Goal: Task Accomplishment & Management: Use online tool/utility

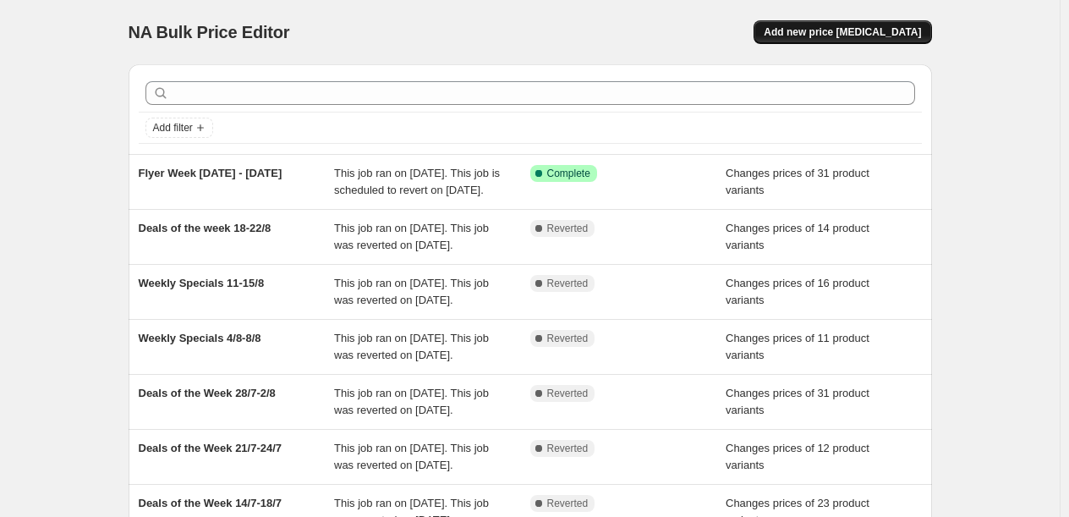
click at [858, 33] on span "Add new price [MEDICAL_DATA]" at bounding box center [842, 32] width 157 height 14
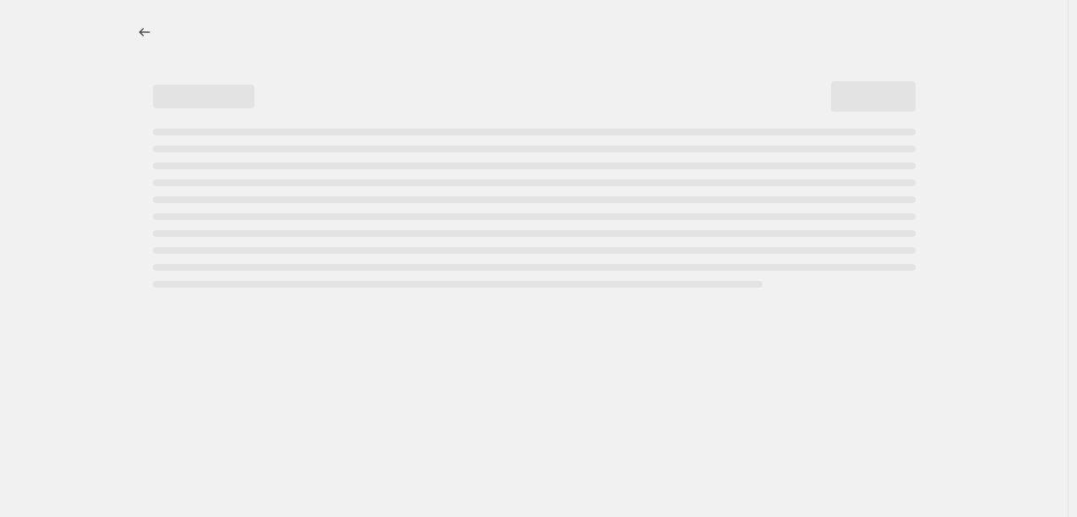
select select "percentage"
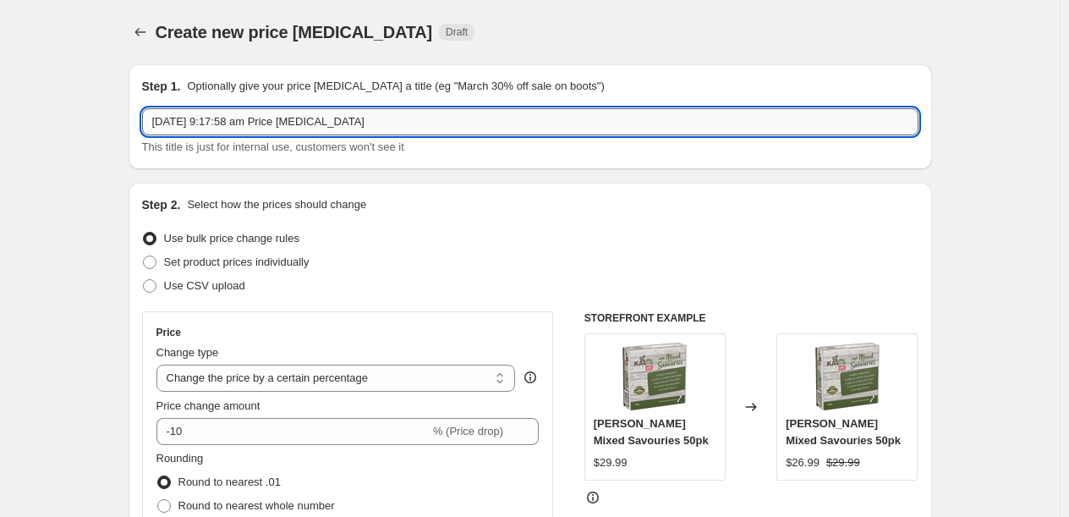
click at [463, 118] on input "[DATE] 9:17:58 am Price [MEDICAL_DATA]" at bounding box center [530, 121] width 776 height 27
type input "Deals of the Week 1-6/9"
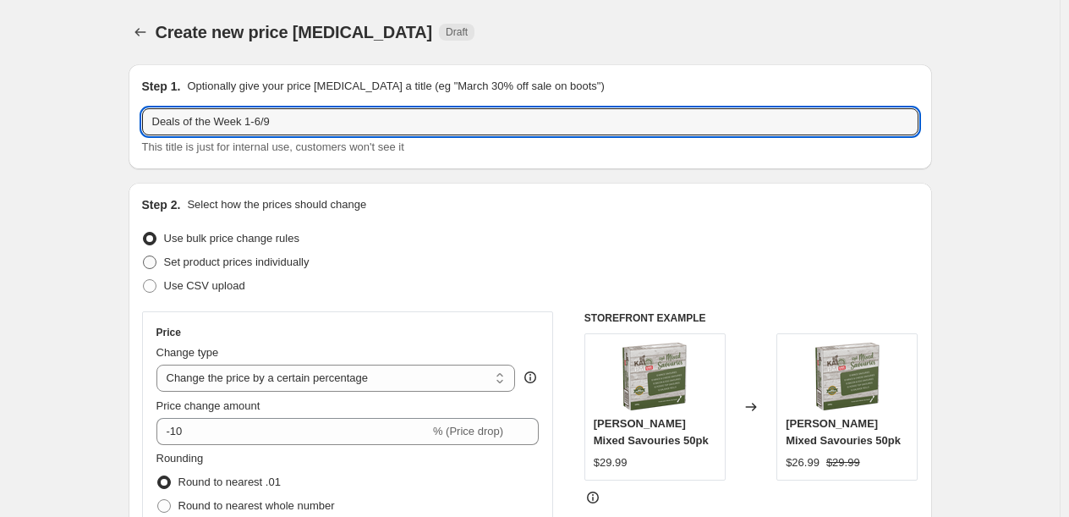
click at [247, 261] on span "Set product prices individually" at bounding box center [236, 261] width 145 height 13
click at [144, 256] on input "Set product prices individually" at bounding box center [143, 255] width 1 height 1
radio input "true"
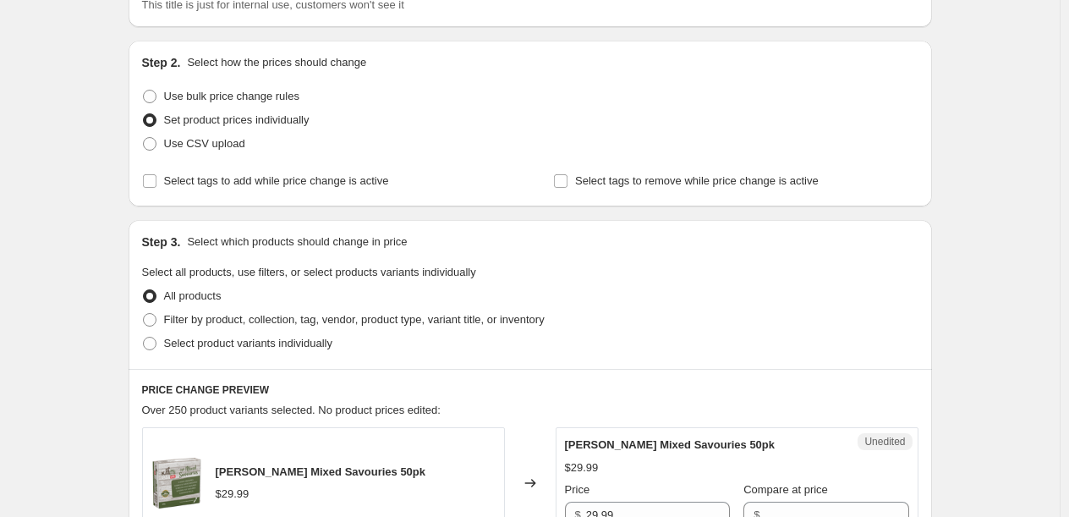
scroll to position [156, 0]
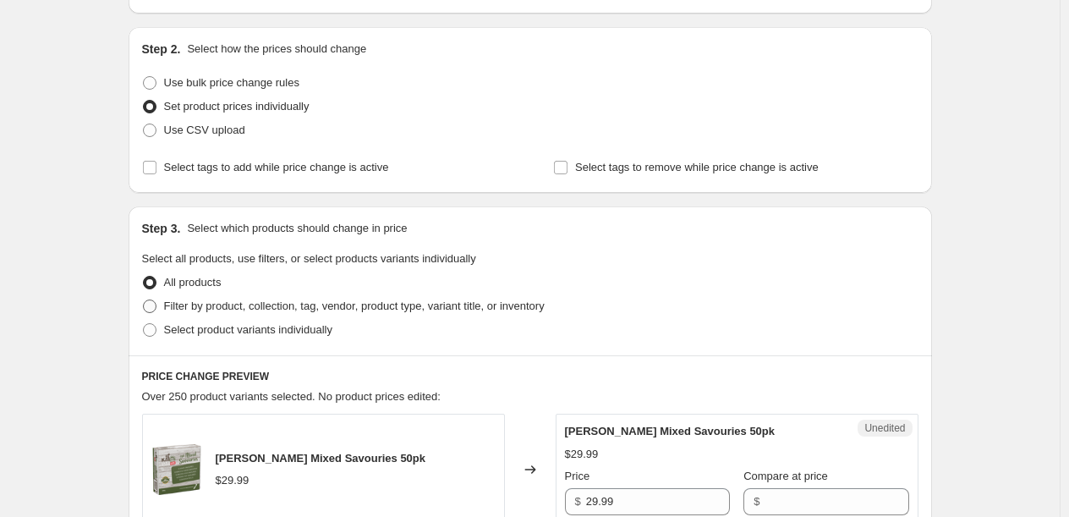
click at [241, 308] on span "Filter by product, collection, tag, vendor, product type, variant title, or inv…" at bounding box center [354, 305] width 381 height 13
click at [144, 300] on input "Filter by product, collection, tag, vendor, product type, variant title, or inv…" at bounding box center [143, 299] width 1 height 1
radio input "true"
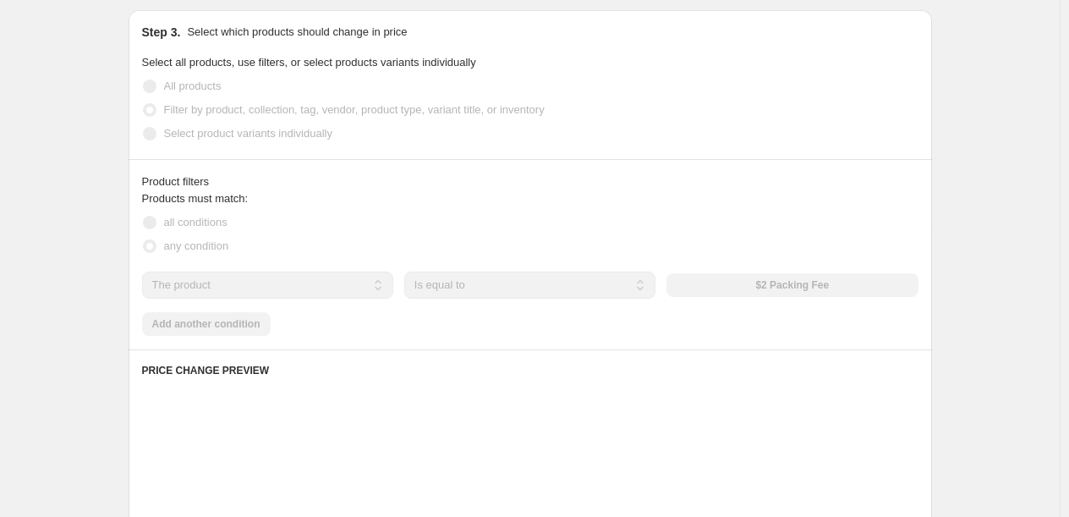
scroll to position [367, 0]
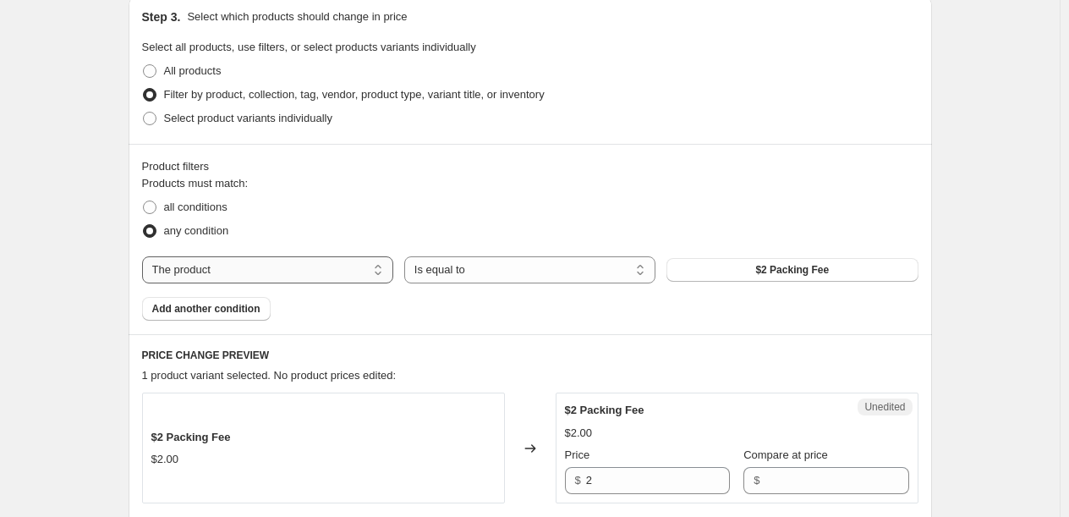
click at [249, 263] on select "The product The product's collection The product's tag The product's vendor The…" at bounding box center [267, 269] width 251 height 27
select select "collection"
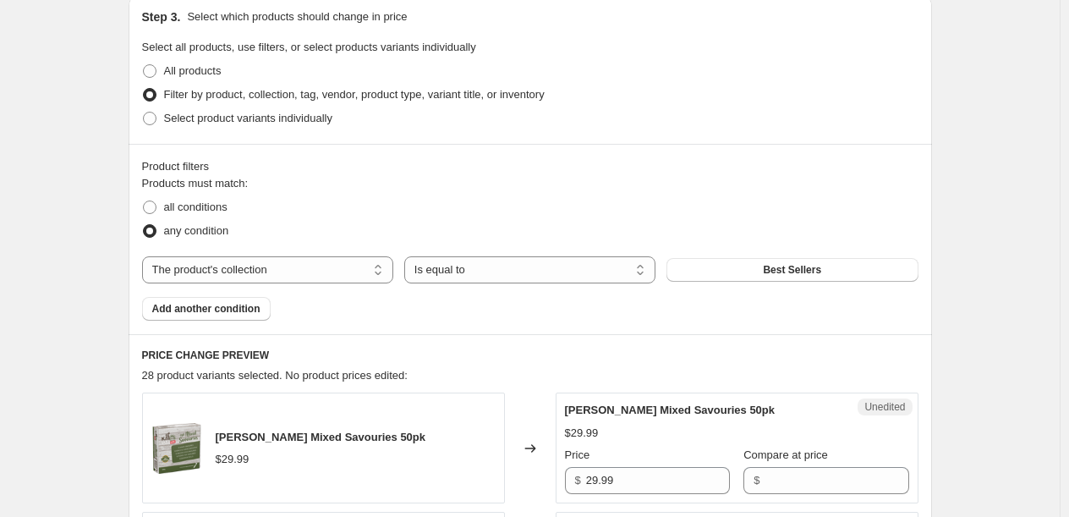
click at [703, 266] on button "Best Sellers" at bounding box center [791, 270] width 251 height 24
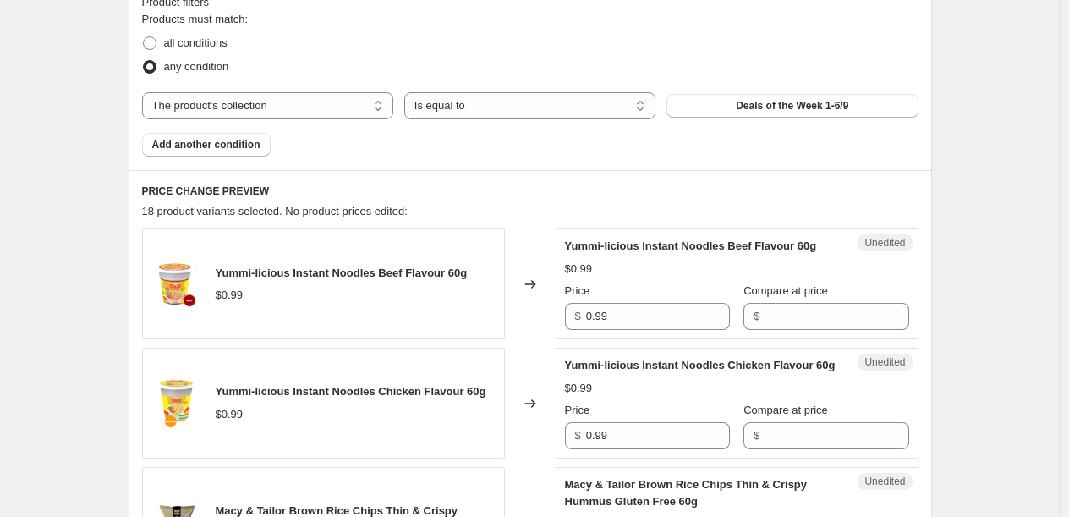
scroll to position [578, 0]
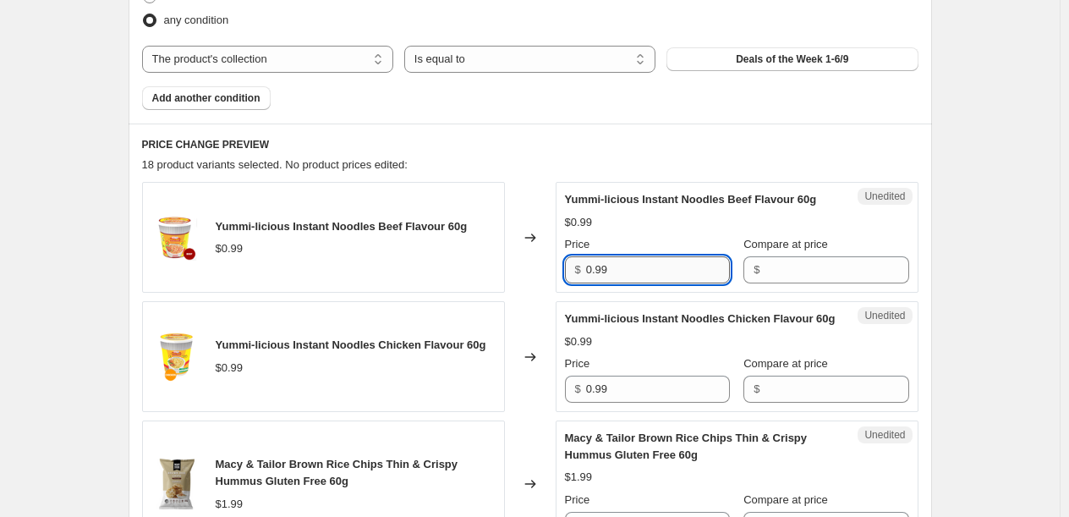
click at [621, 283] on input "0.99" at bounding box center [658, 269] width 144 height 27
click at [806, 283] on input "Compare at price" at bounding box center [837, 269] width 144 height 27
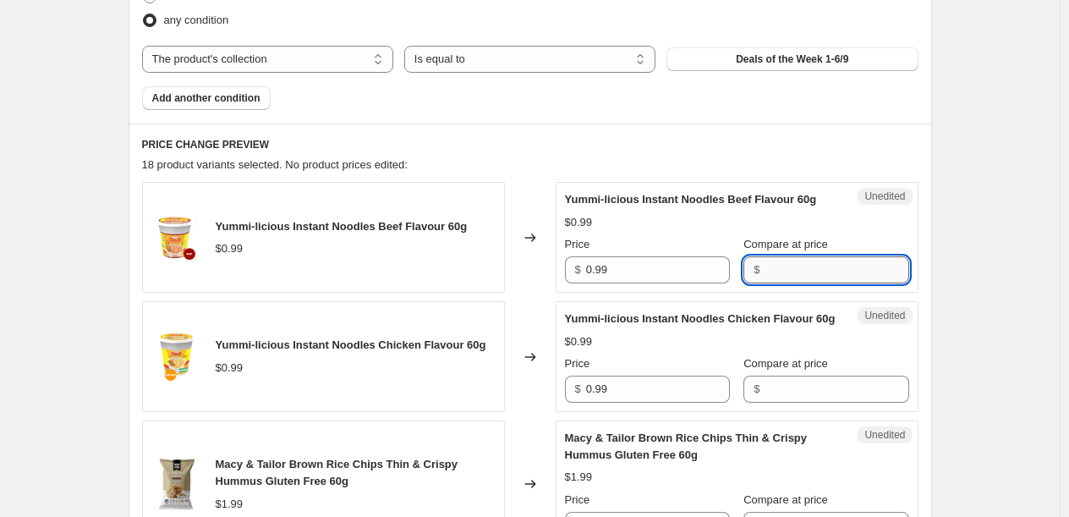
paste input "0.99"
type input "0.99"
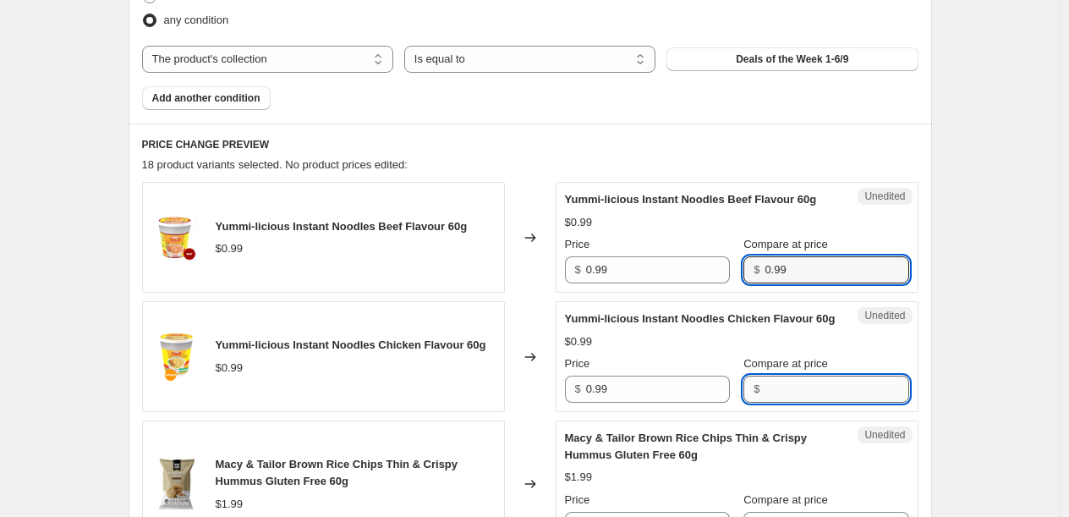
click at [781, 403] on input "Compare at price" at bounding box center [837, 389] width 144 height 27
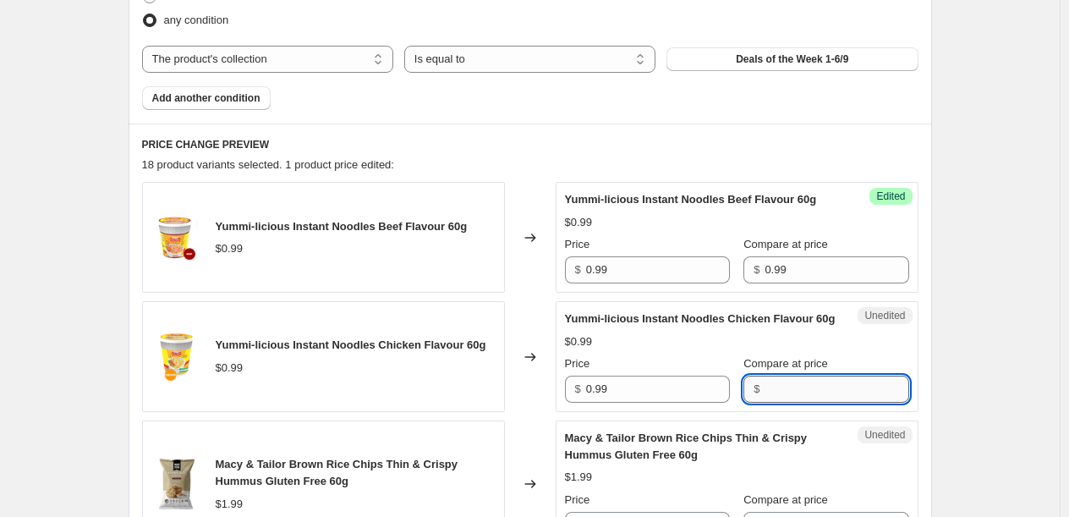
paste input "0.99"
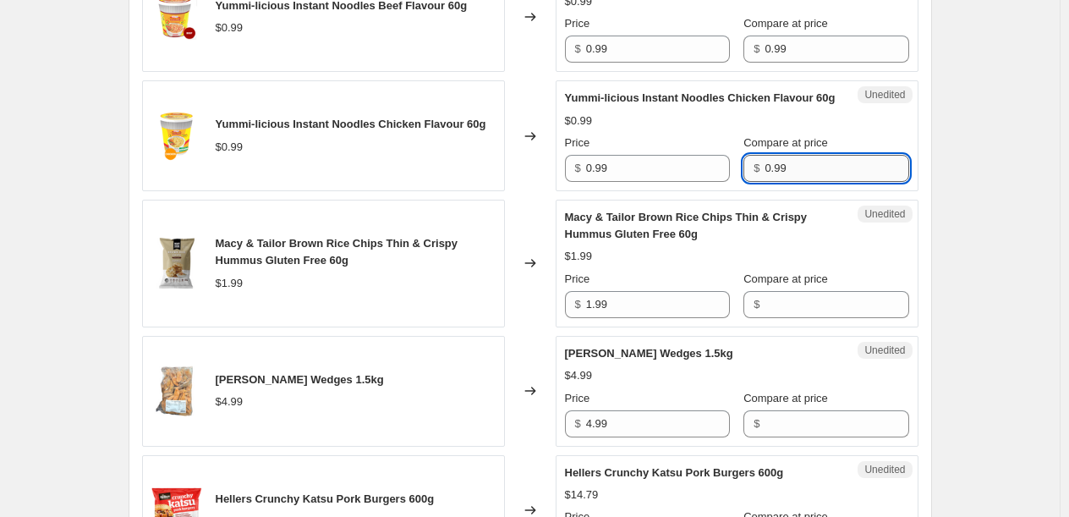
scroll to position [803, 0]
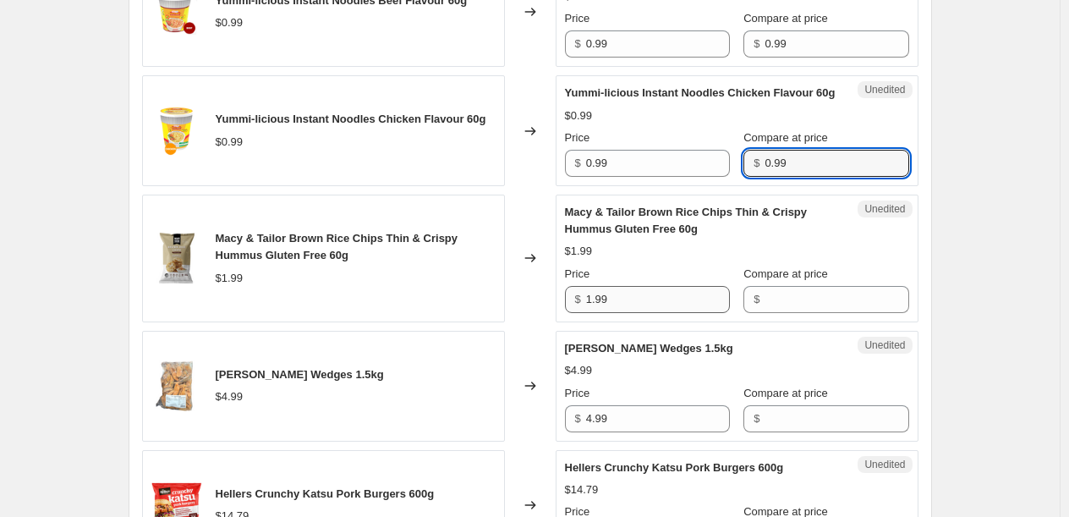
type input "0.99"
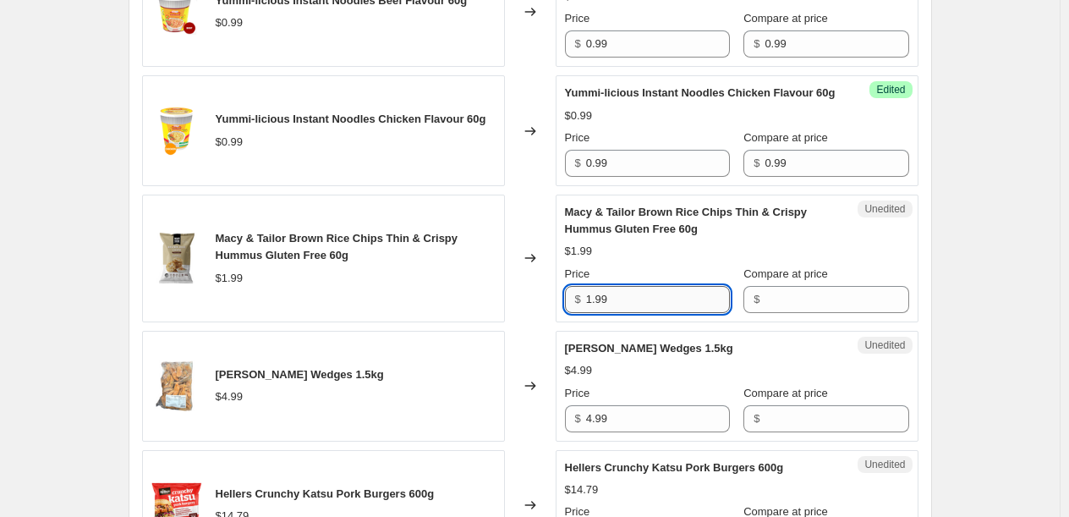
click at [701, 313] on input "1.99" at bounding box center [658, 299] width 144 height 27
click at [810, 313] on input "Compare at price" at bounding box center [837, 299] width 144 height 27
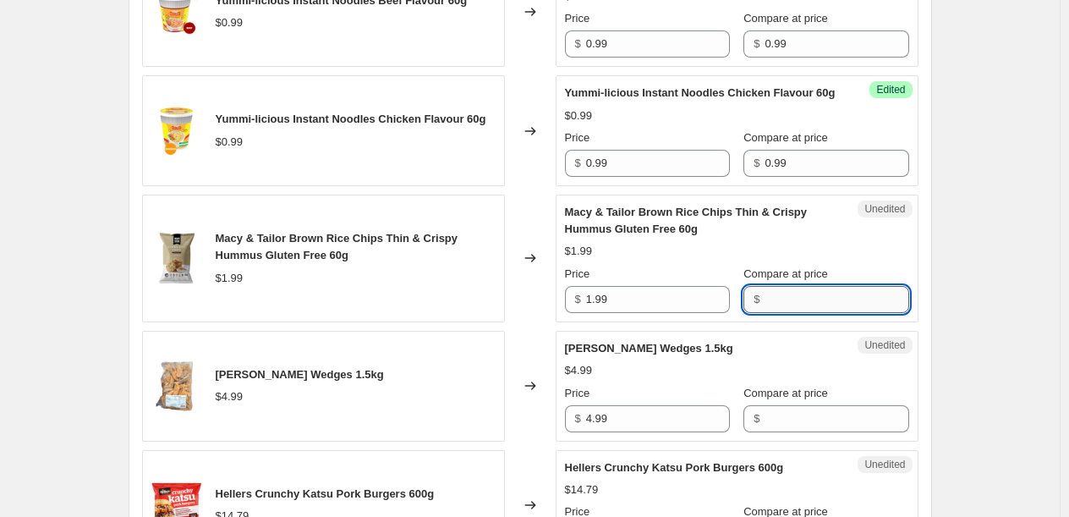
paste input "1.99"
type input "1.99"
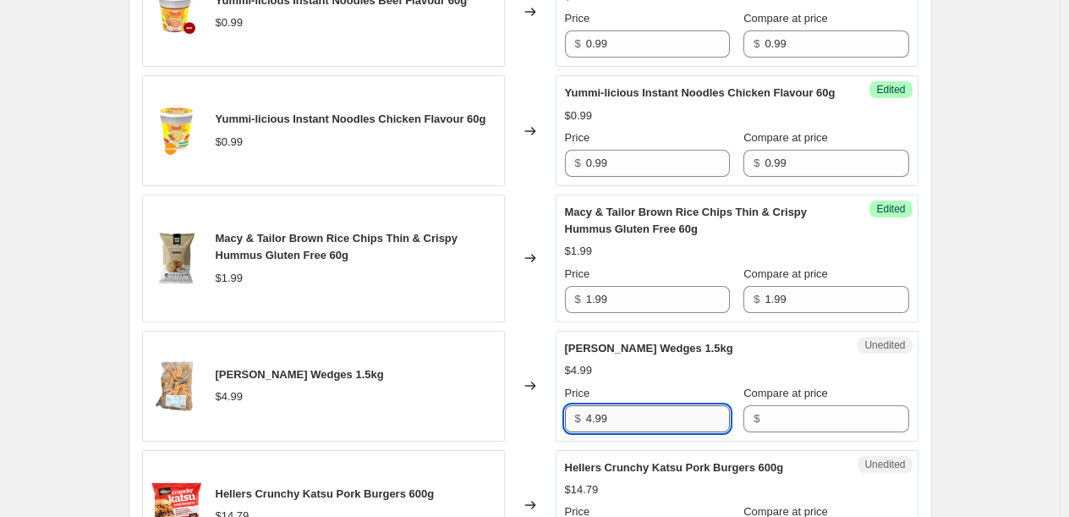
click at [643, 432] on input "4.99" at bounding box center [658, 418] width 144 height 27
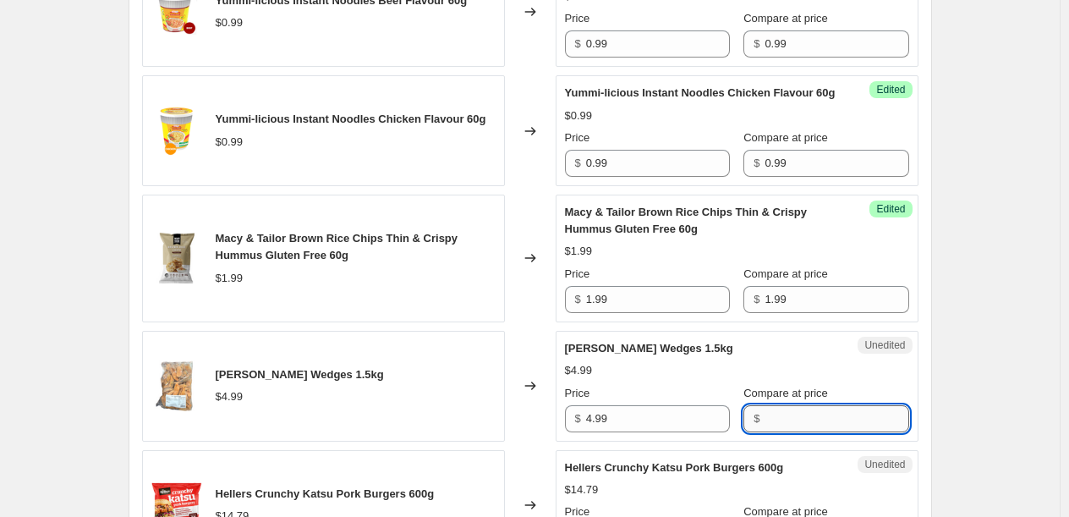
click at [779, 432] on input "Compare at price" at bounding box center [837, 418] width 144 height 27
paste input "4.99"
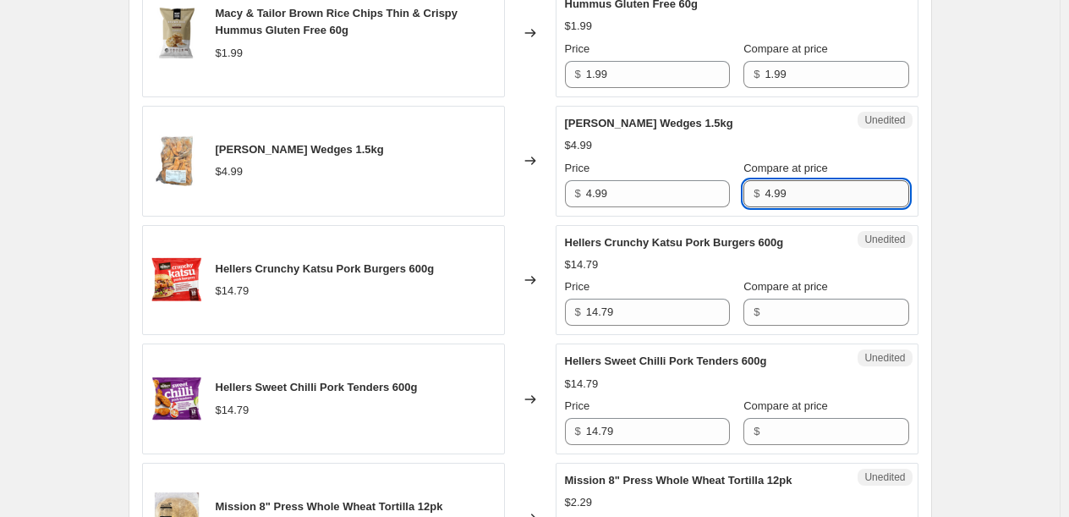
scroll to position [1028, 0]
type input "4.99"
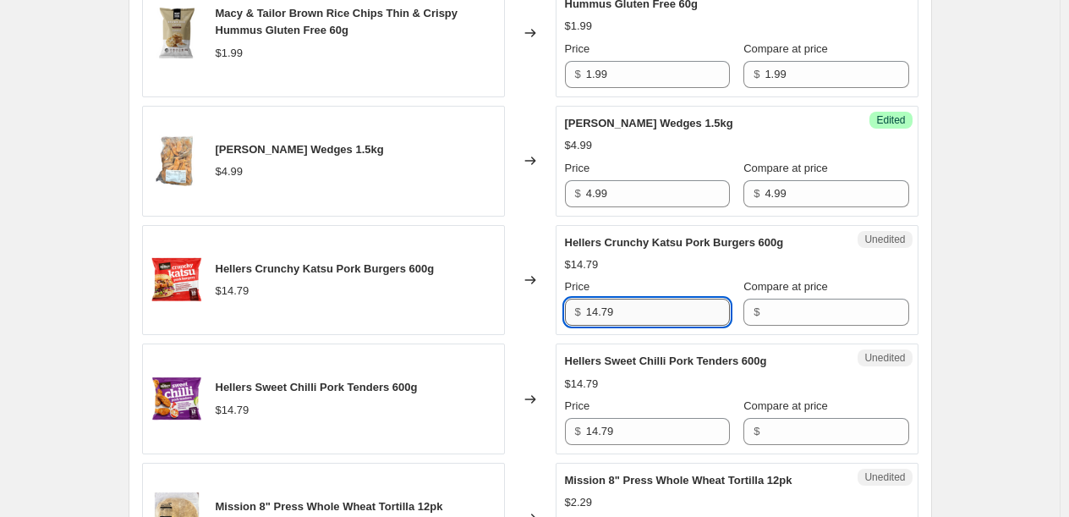
click at [670, 326] on input "14.79" at bounding box center [658, 312] width 144 height 27
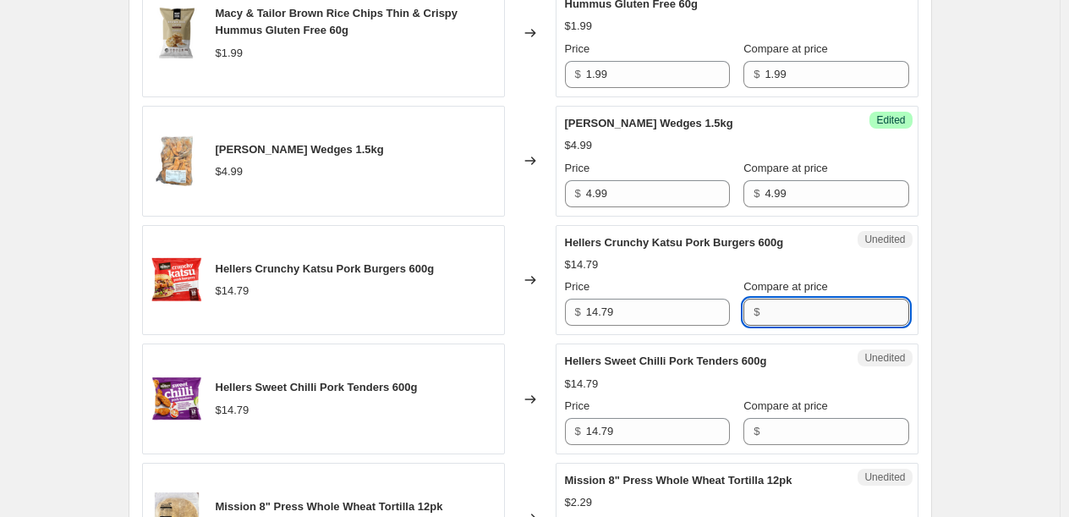
click at [784, 326] on input "Compare at price" at bounding box center [837, 312] width 144 height 27
paste input "14.79"
type input "14.79"
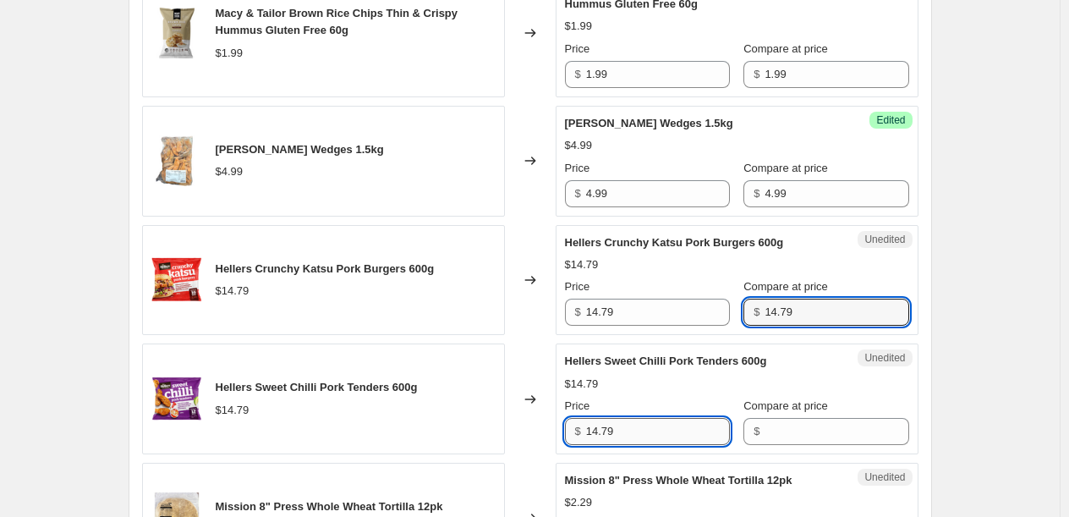
click at [637, 445] on input "14.79" at bounding box center [658, 431] width 144 height 27
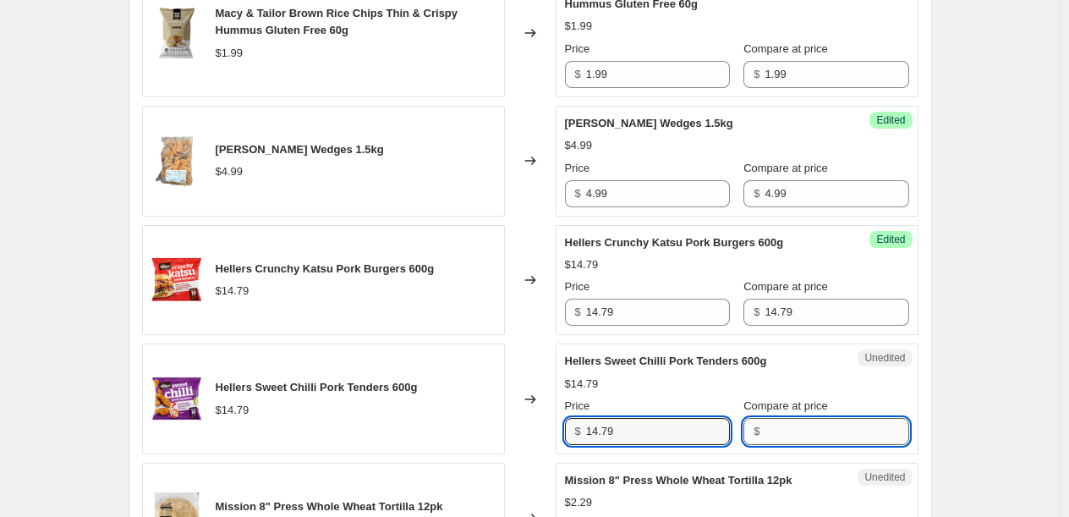
click at [782, 445] on input "Compare at price" at bounding box center [837, 431] width 144 height 27
paste input "14.79"
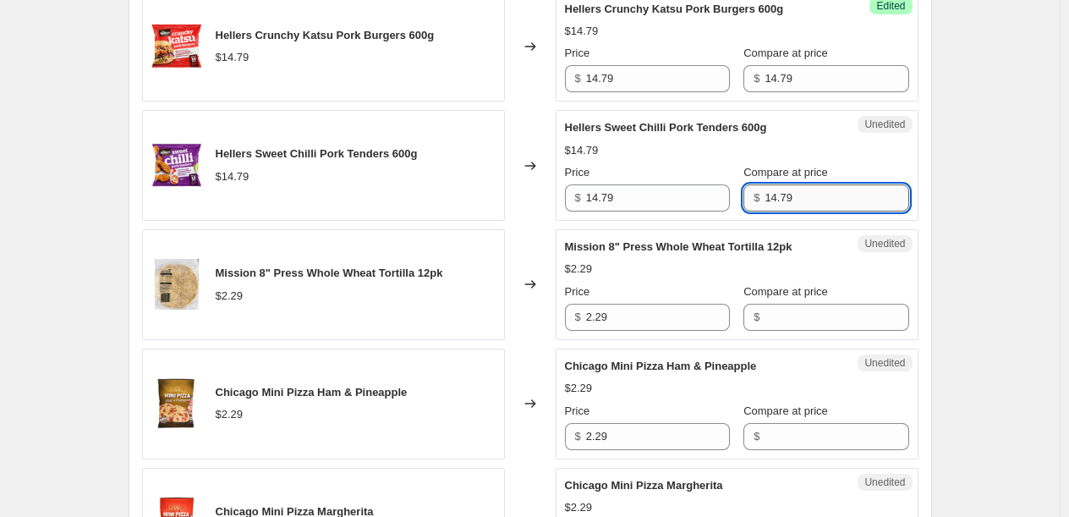
scroll to position [1272, 0]
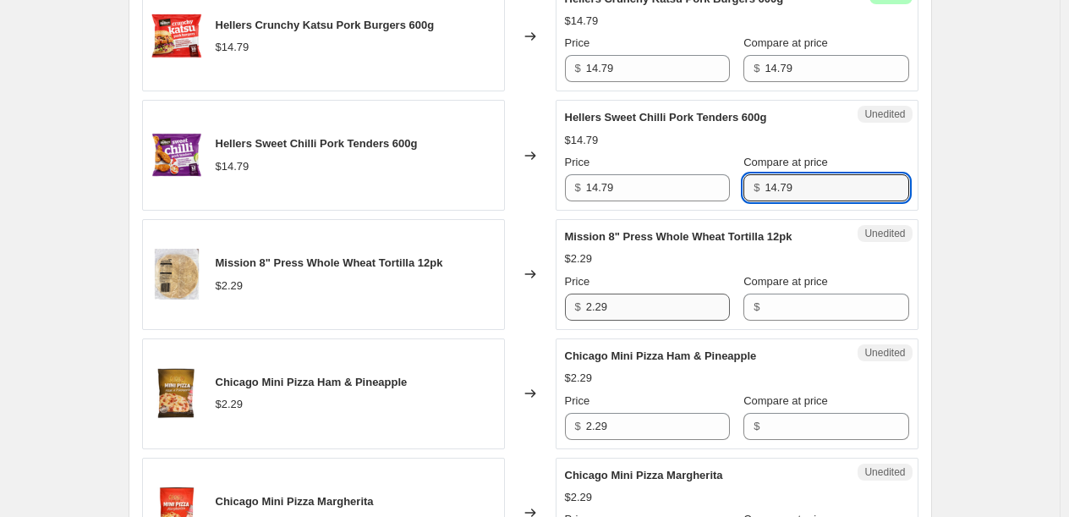
type input "14.79"
click at [667, 321] on input "2.29" at bounding box center [658, 306] width 144 height 27
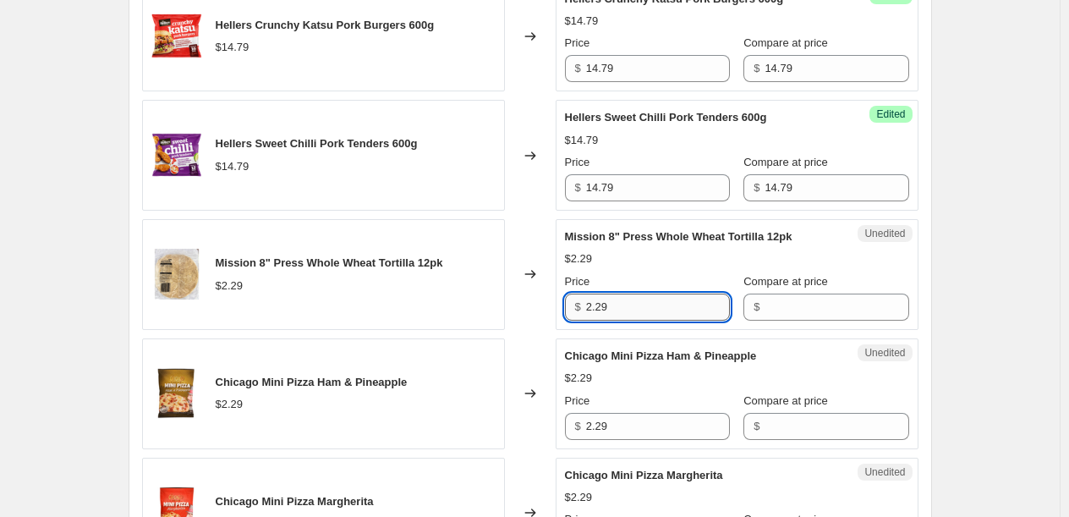
click at [667, 321] on input "2.29" at bounding box center [658, 306] width 144 height 27
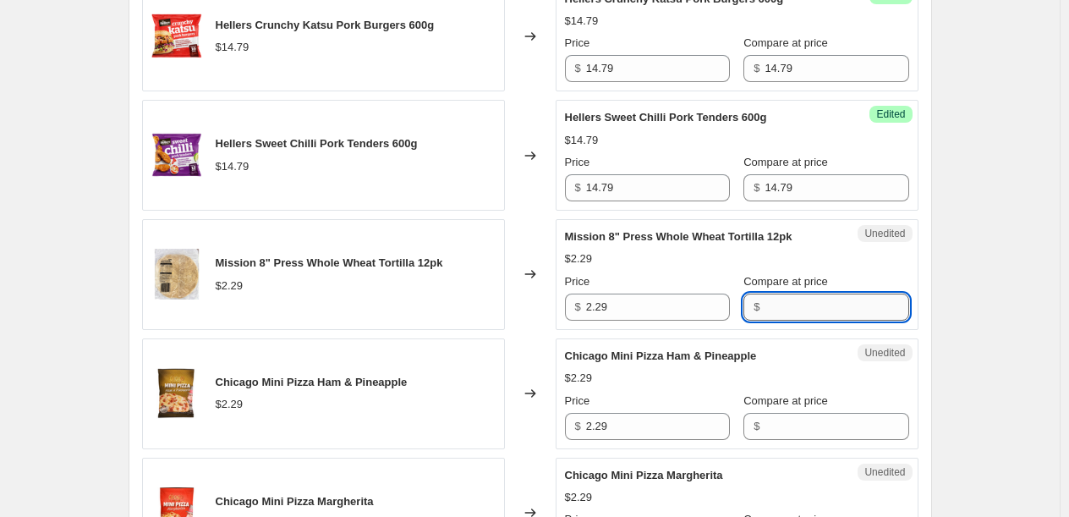
click at [807, 321] on input "Compare at price" at bounding box center [837, 306] width 144 height 27
paste input "2.29"
type input "2.29"
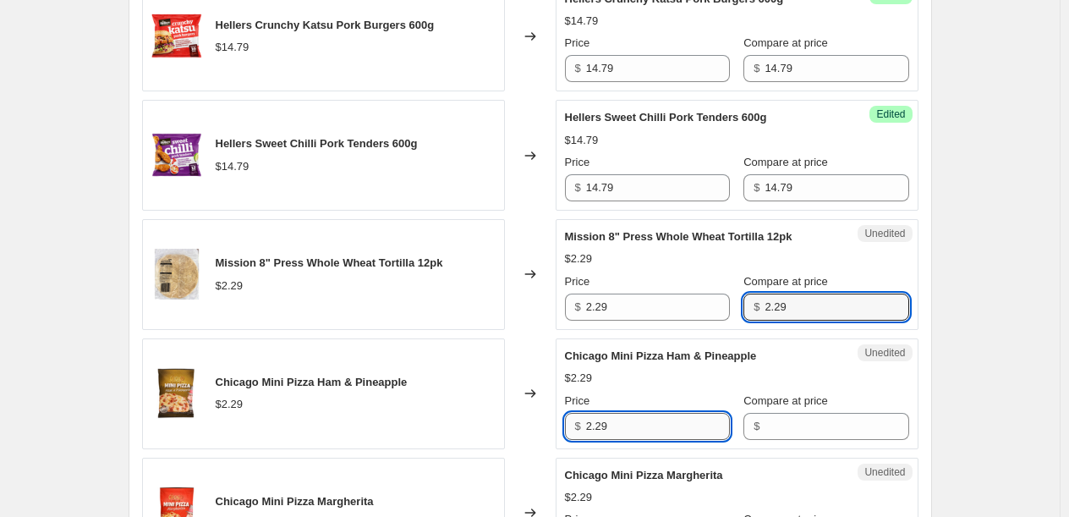
click at [660, 440] on input "2.29" at bounding box center [658, 426] width 144 height 27
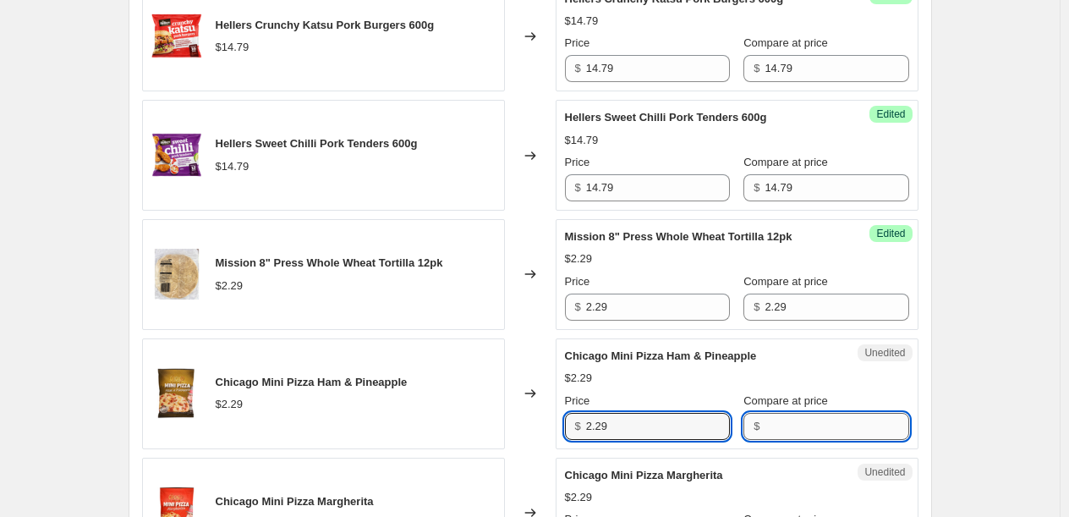
click at [772, 440] on input "Compare at price" at bounding box center [837, 426] width 144 height 27
paste input "2.29"
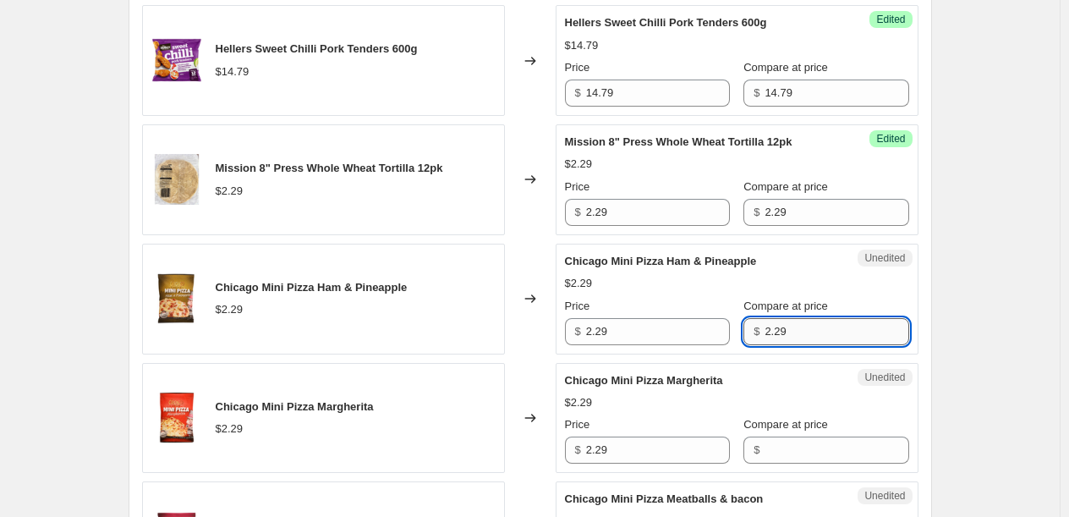
scroll to position [1411, 0]
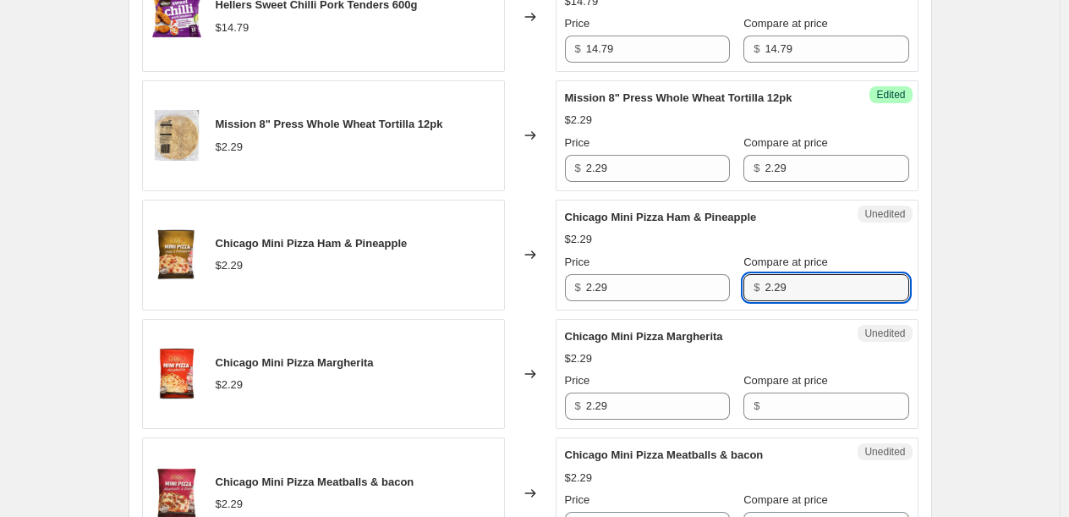
type input "2.29"
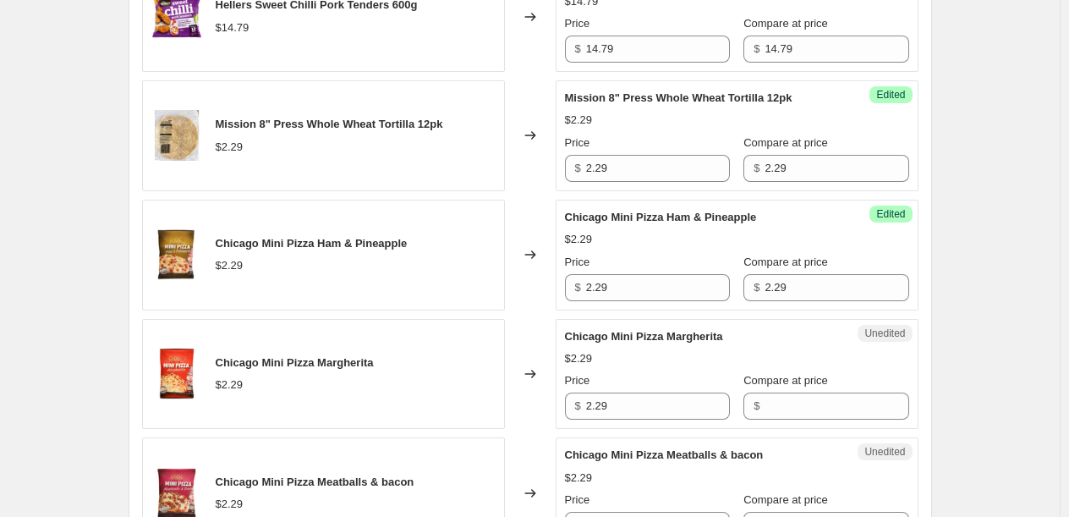
click at [773, 430] on div "Unedited Chicago Mini Pizza Margherita $2.29 Price $ 2.29 Compare at price $" at bounding box center [737, 374] width 363 height 111
click at [772, 419] on input "Compare at price" at bounding box center [837, 405] width 144 height 27
paste input "2.29"
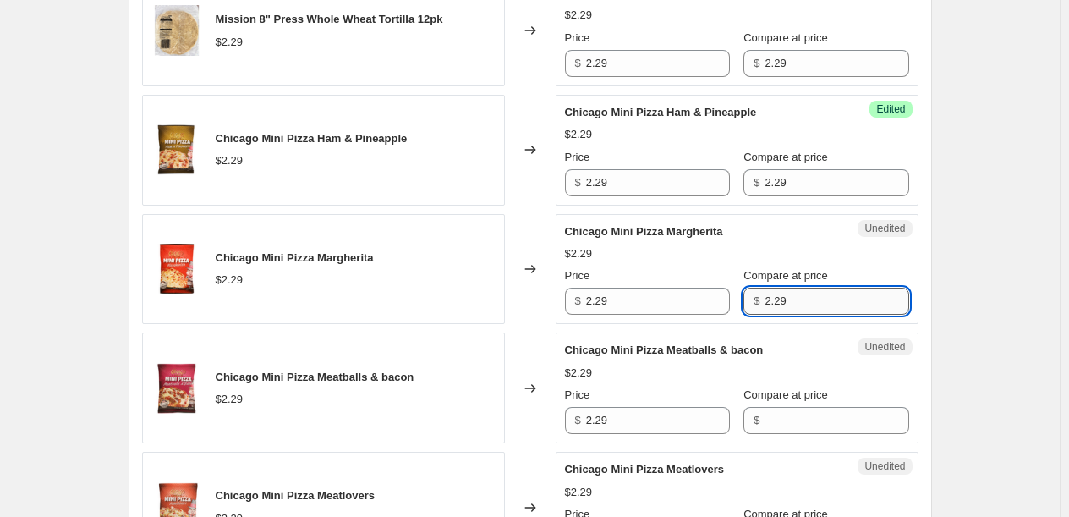
scroll to position [1578, 0]
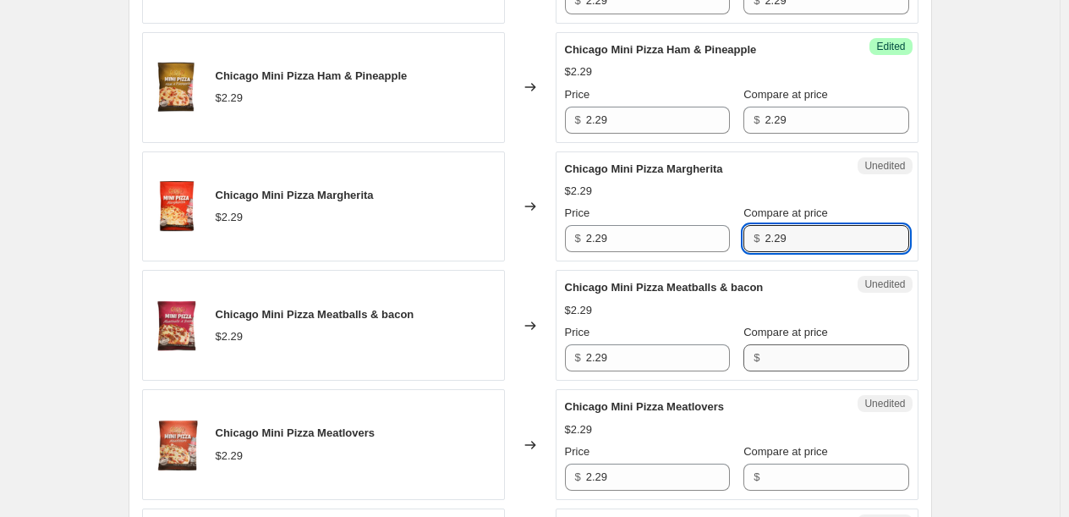
type input "2.29"
click at [775, 371] on input "Compare at price" at bounding box center [837, 357] width 144 height 27
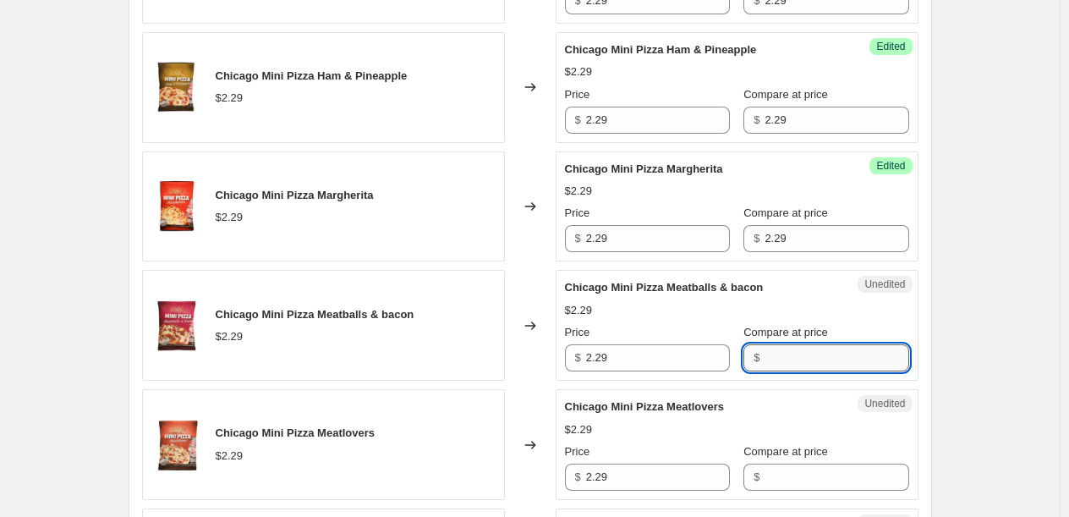
paste input "2.29"
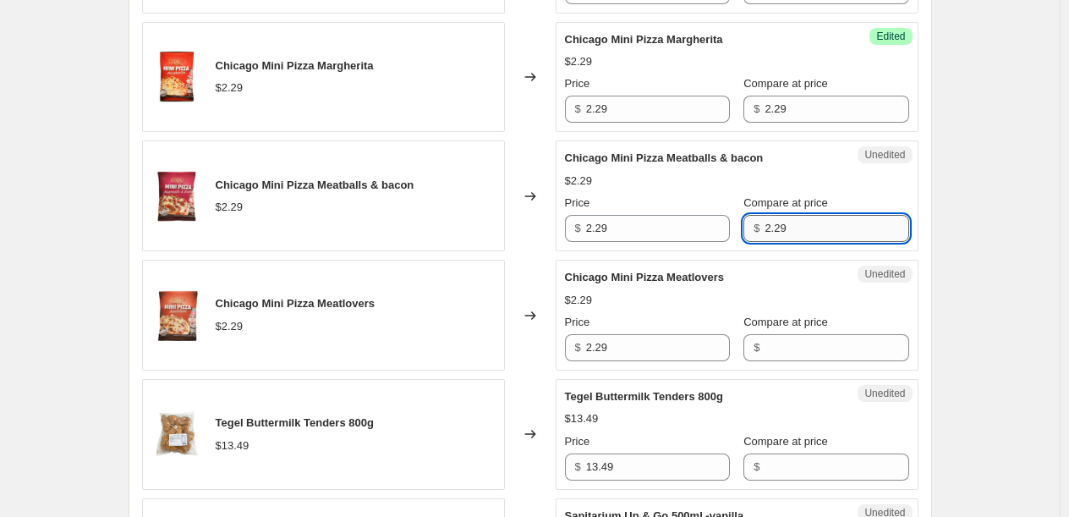
scroll to position [1707, 0]
type input "2.29"
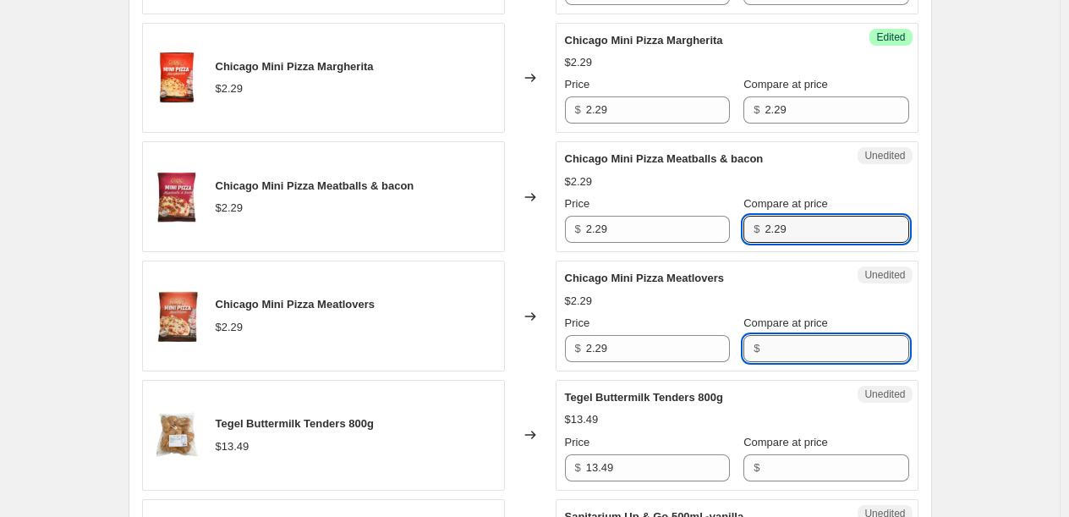
click at [775, 362] on input "Compare at price" at bounding box center [837, 348] width 144 height 27
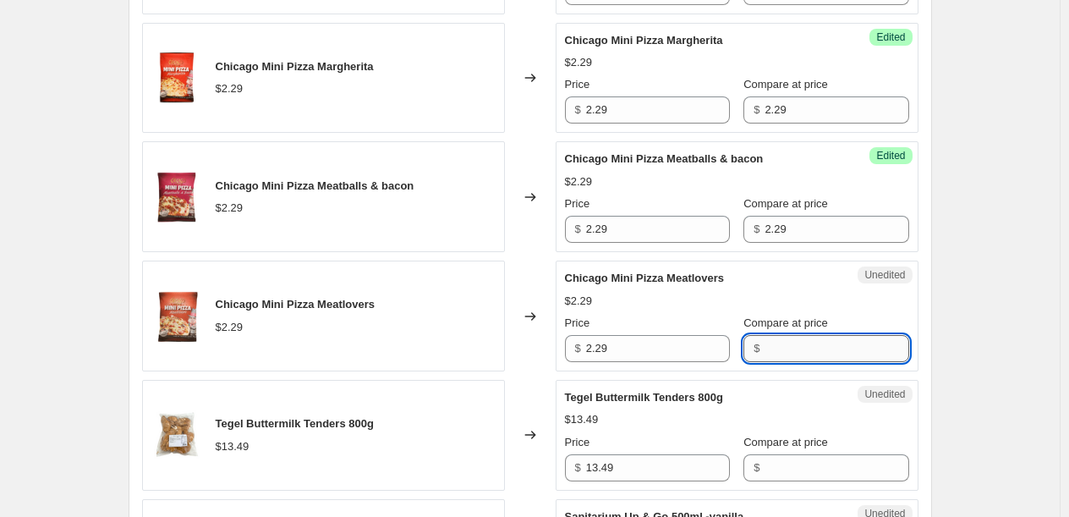
paste input "2.29"
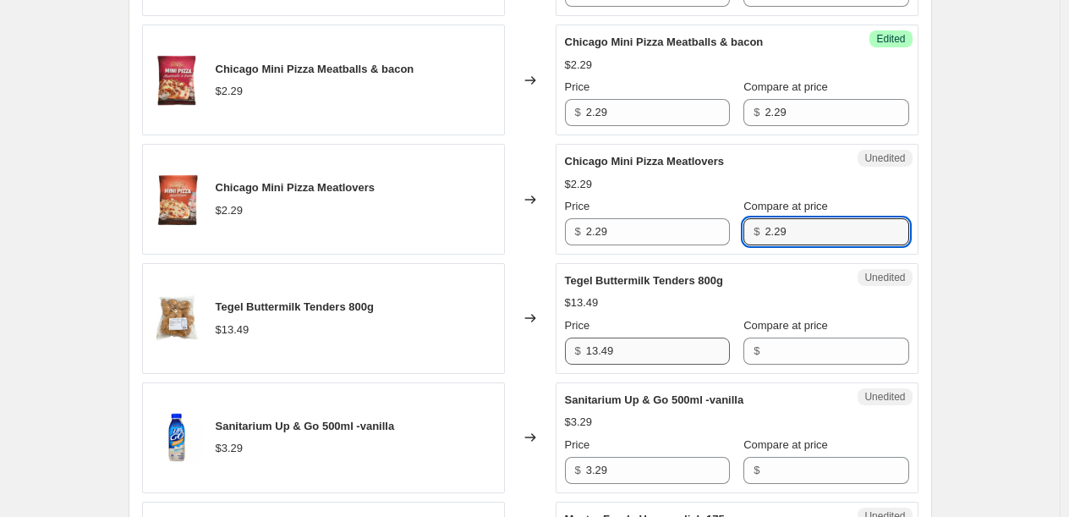
type input "2.29"
click at [702, 365] on input "13.49" at bounding box center [658, 350] width 144 height 27
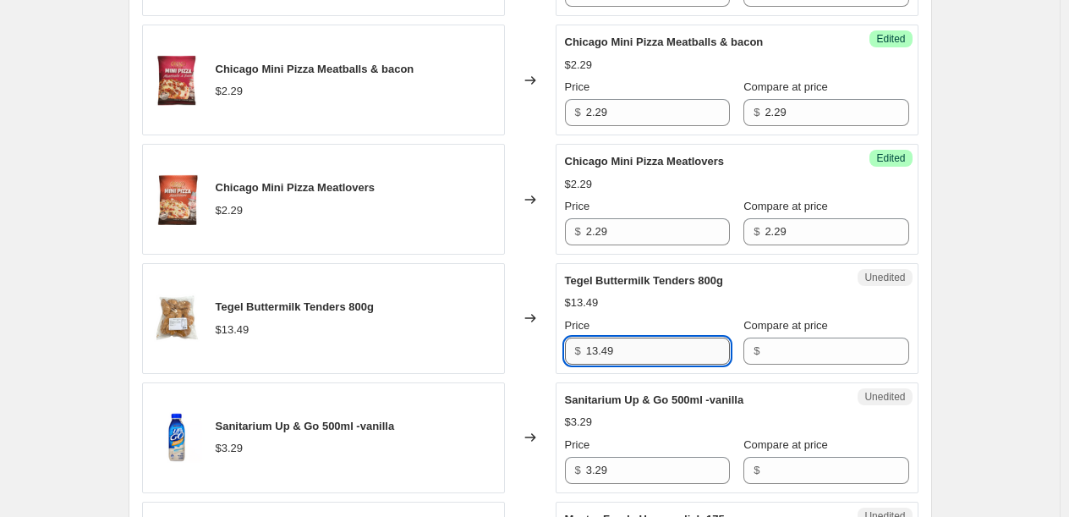
click at [702, 365] on input "13.49" at bounding box center [658, 350] width 144 height 27
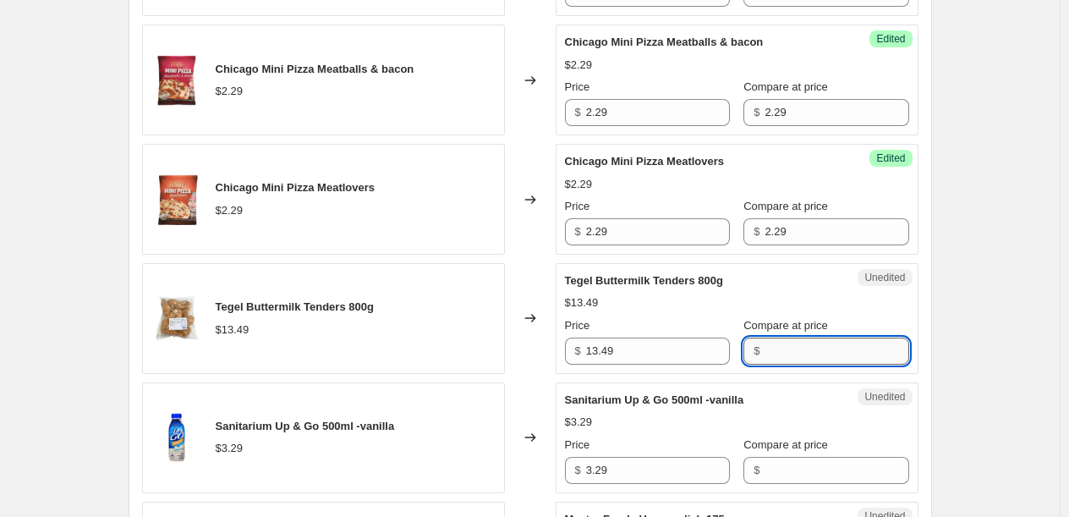
click at [790, 365] on input "Compare at price" at bounding box center [837, 350] width 144 height 27
paste input "13.49"
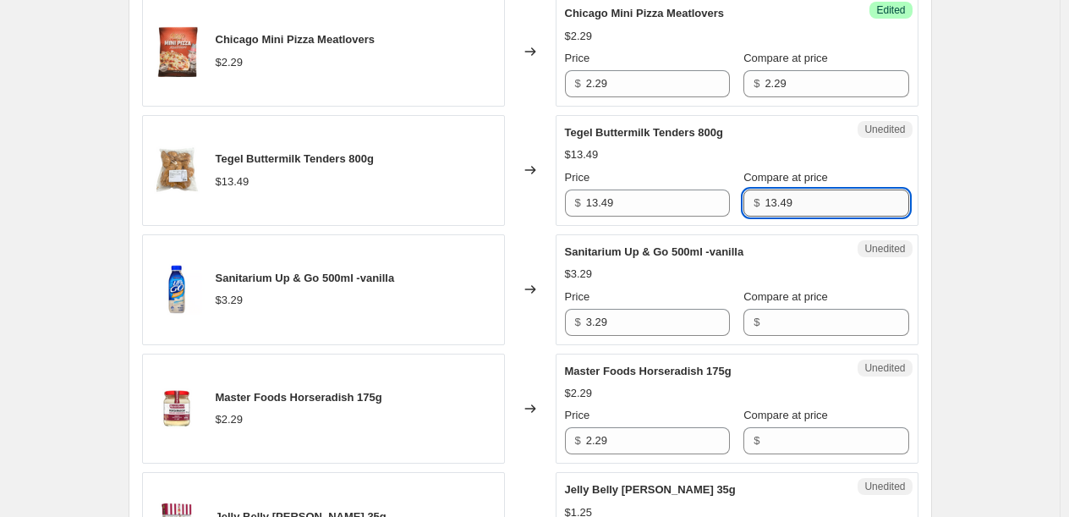
scroll to position [1972, 0]
type input "13.49"
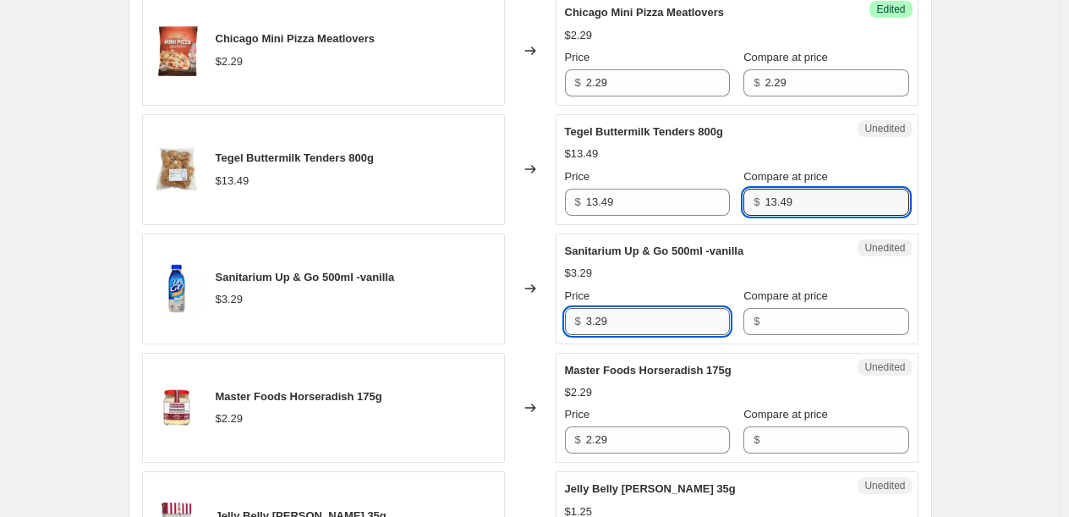
click at [683, 335] on input "3.29" at bounding box center [658, 321] width 144 height 27
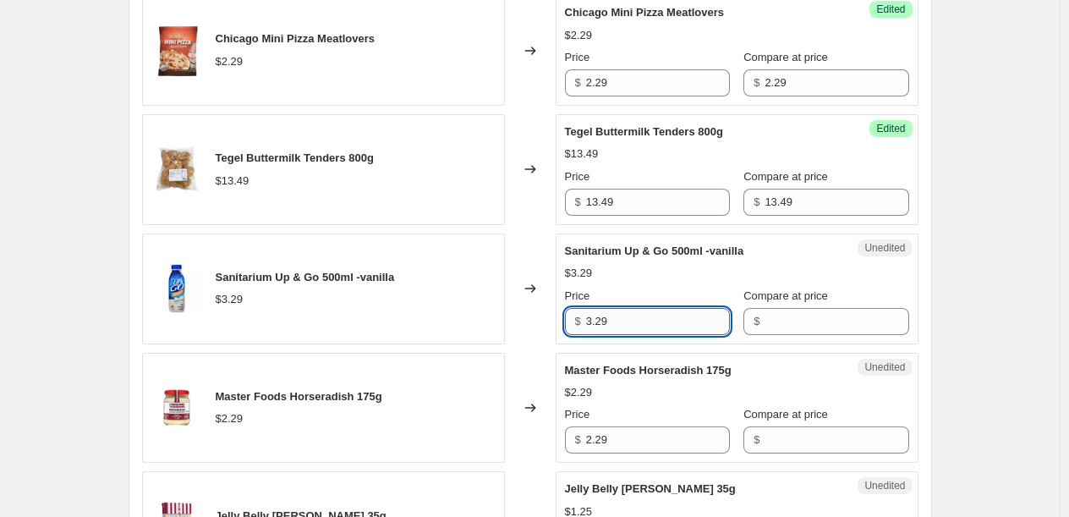
click at [683, 335] on input "3.29" at bounding box center [658, 321] width 144 height 27
click at [774, 335] on input "Compare at price" at bounding box center [837, 321] width 144 height 27
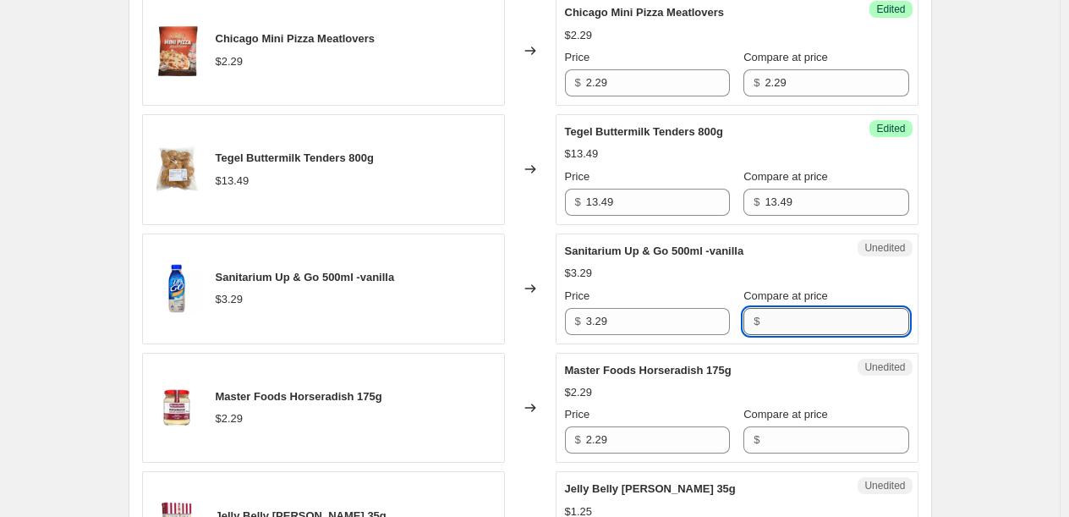
paste input "3.29"
type input "3.29"
click at [619, 453] on input "2.29" at bounding box center [658, 439] width 144 height 27
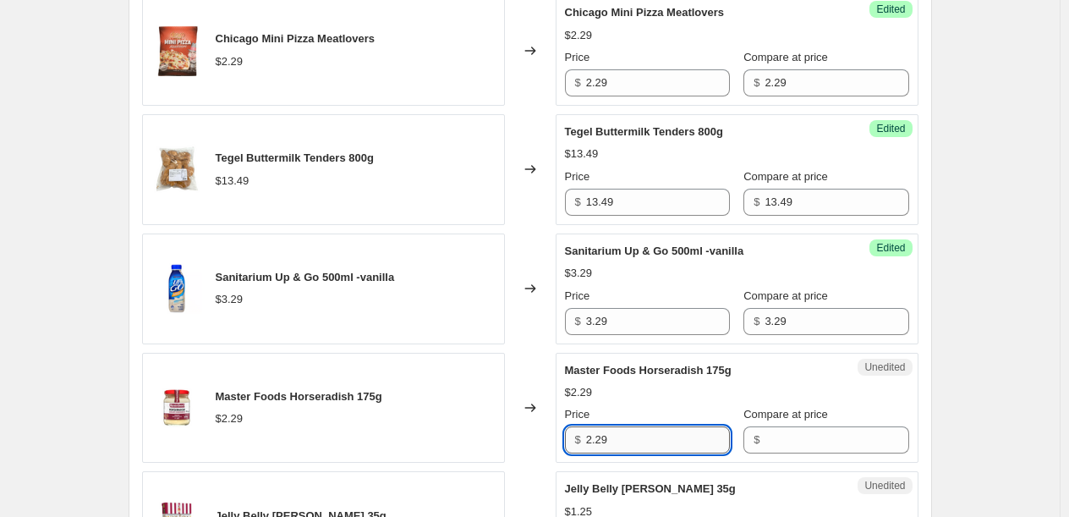
click at [619, 453] on input "2.29" at bounding box center [658, 439] width 144 height 27
click at [765, 453] on input "Compare at price" at bounding box center [837, 439] width 144 height 27
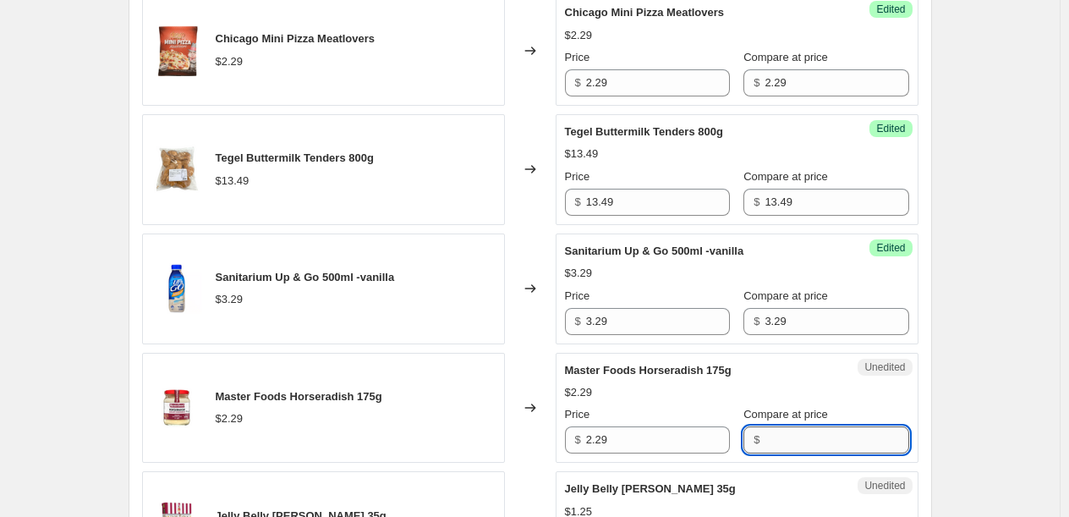
paste input "2.29"
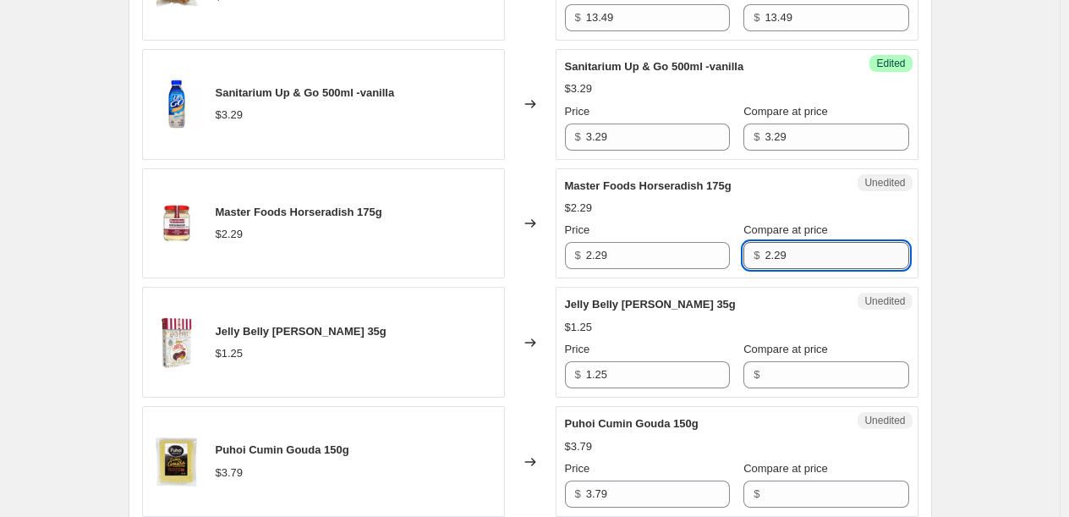
scroll to position [2158, 0]
type input "2.29"
click at [681, 387] on input "1.25" at bounding box center [658, 373] width 144 height 27
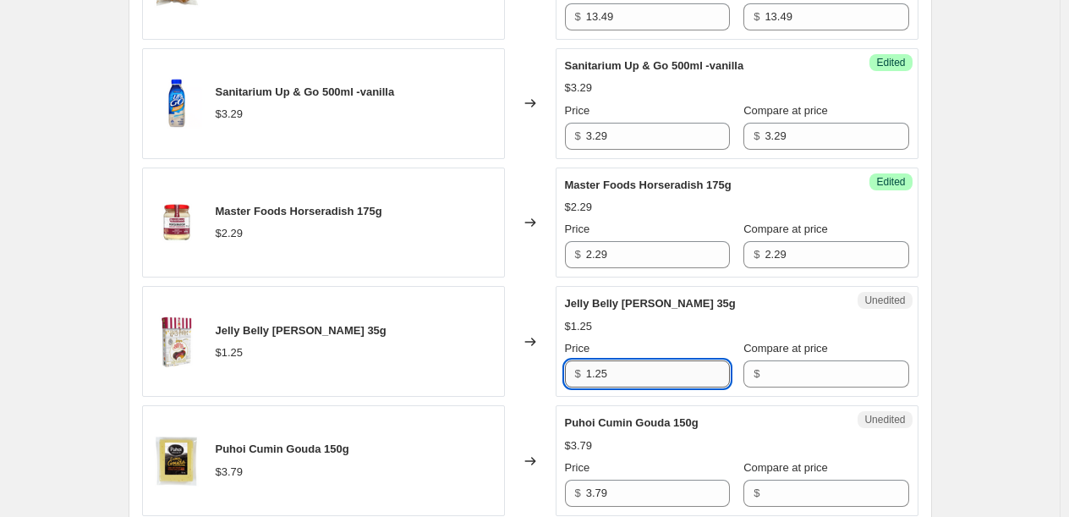
click at [681, 387] on input "1.25" at bounding box center [658, 373] width 144 height 27
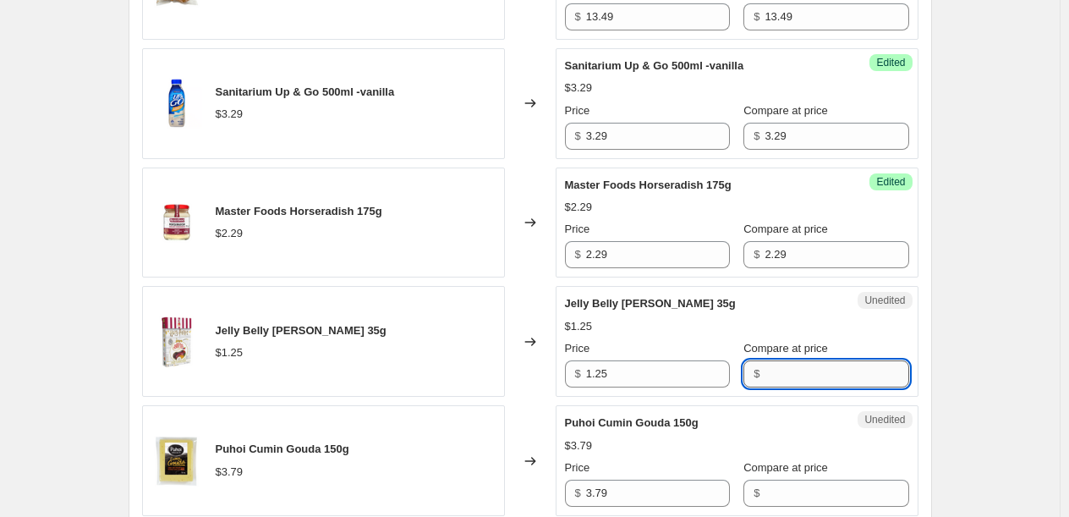
click at [795, 387] on input "Compare at price" at bounding box center [837, 373] width 144 height 27
paste input "1.25"
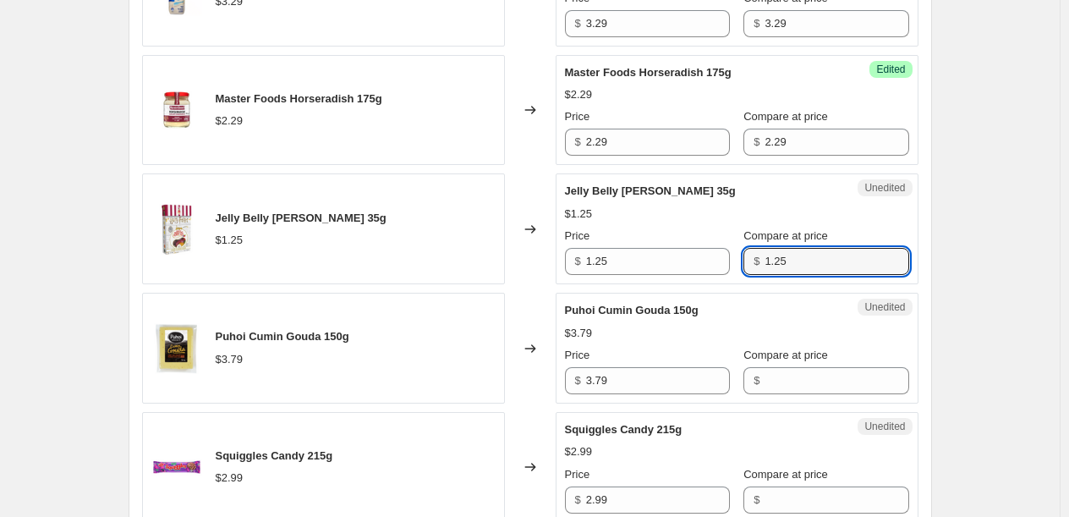
scroll to position [2284, 0]
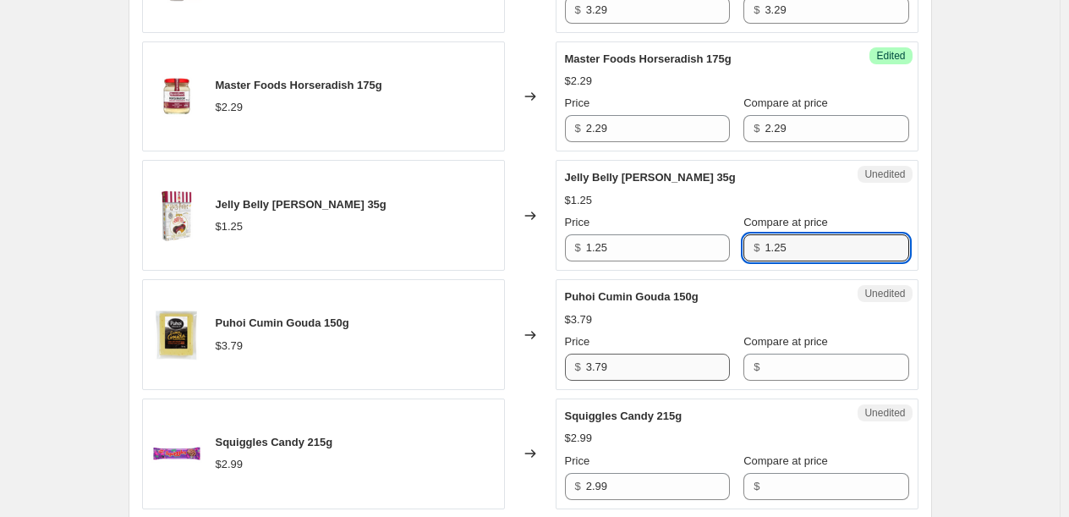
type input "1.25"
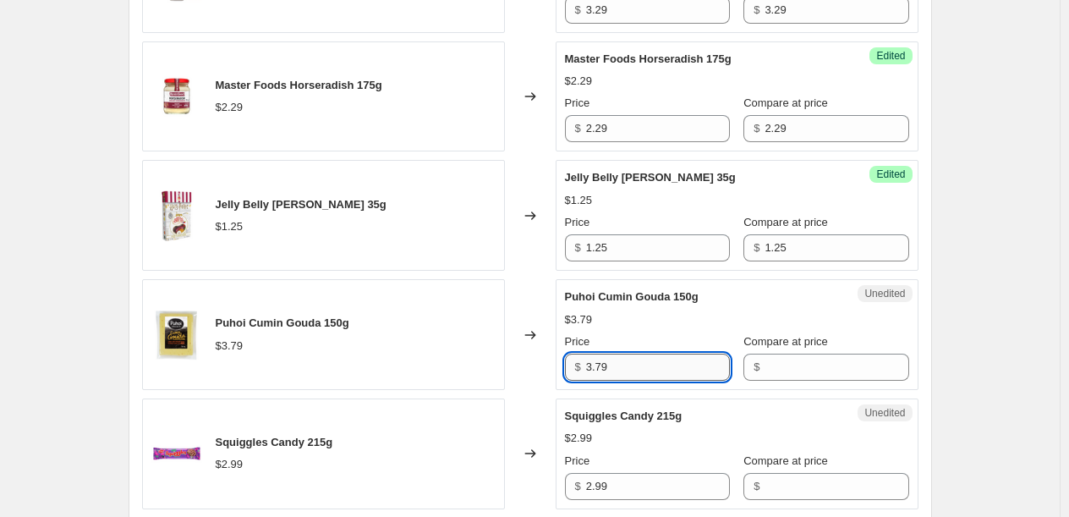
click at [629, 381] on input "3.79" at bounding box center [658, 367] width 144 height 27
click at [770, 381] on input "Compare at price" at bounding box center [837, 367] width 144 height 27
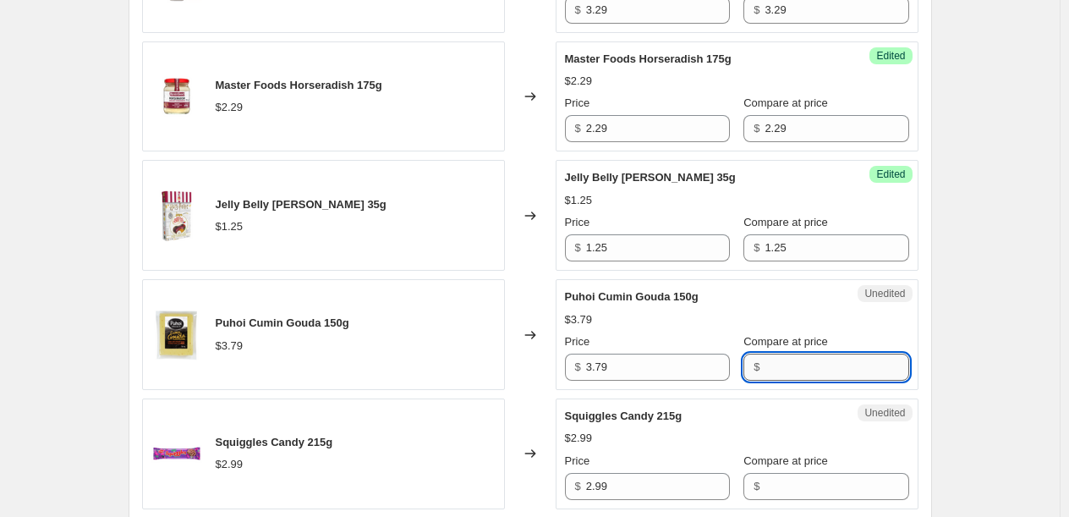
paste input "3.79"
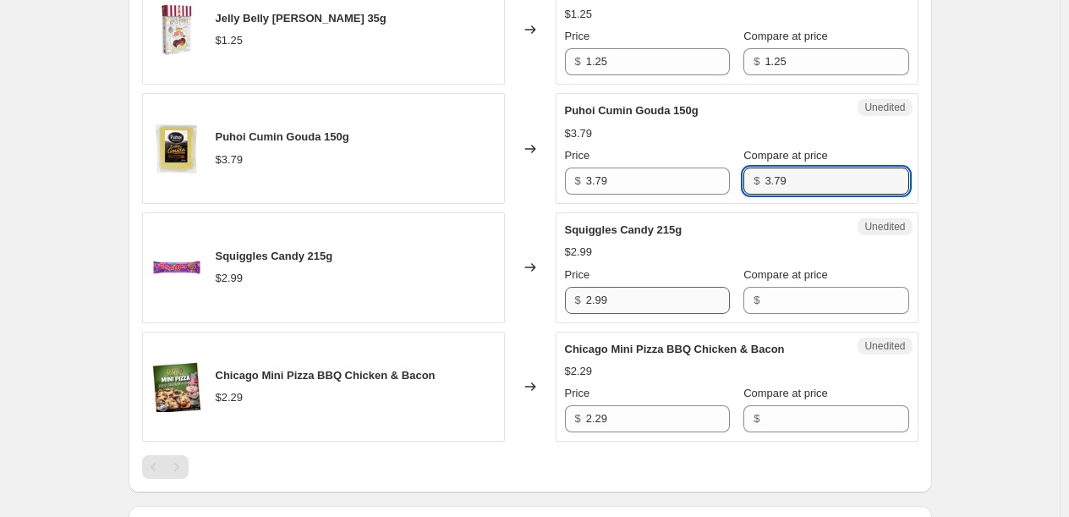
type input "3.79"
click at [667, 314] on input "2.99" at bounding box center [658, 300] width 144 height 27
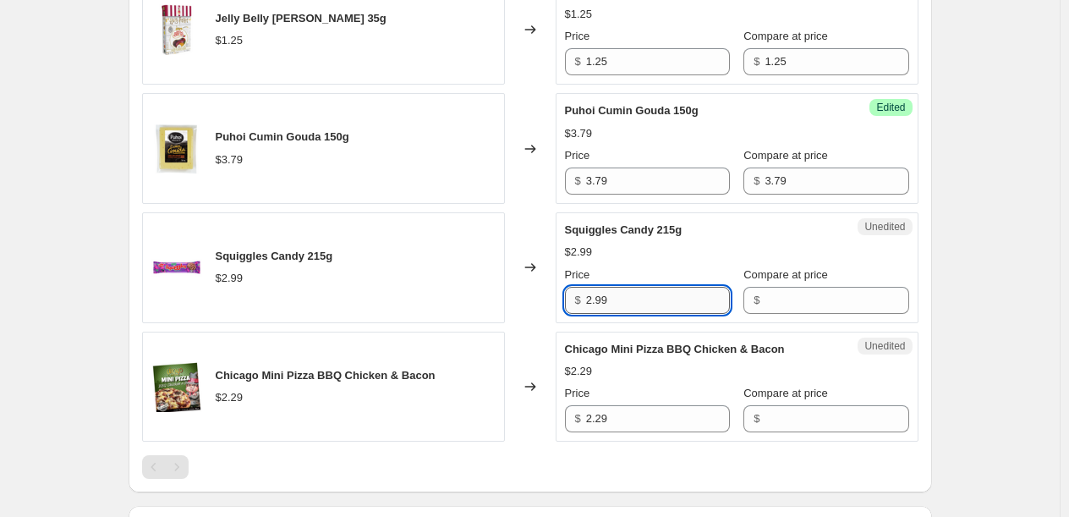
click at [667, 314] on input "2.99" at bounding box center [658, 300] width 144 height 27
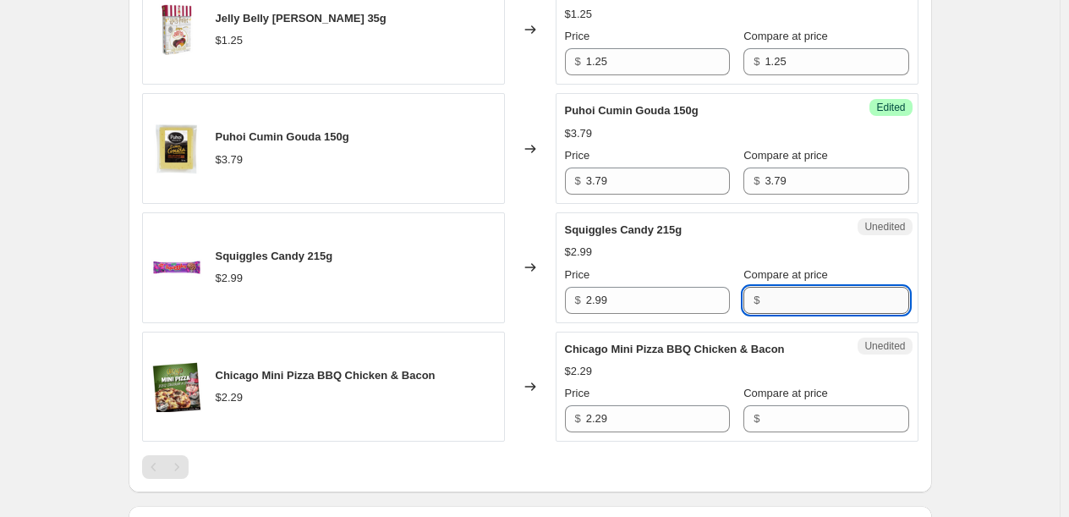
click at [781, 314] on input "Compare at price" at bounding box center [837, 300] width 144 height 27
paste input "2.99"
type input "2.99"
click at [643, 432] on input "2.29" at bounding box center [658, 418] width 144 height 27
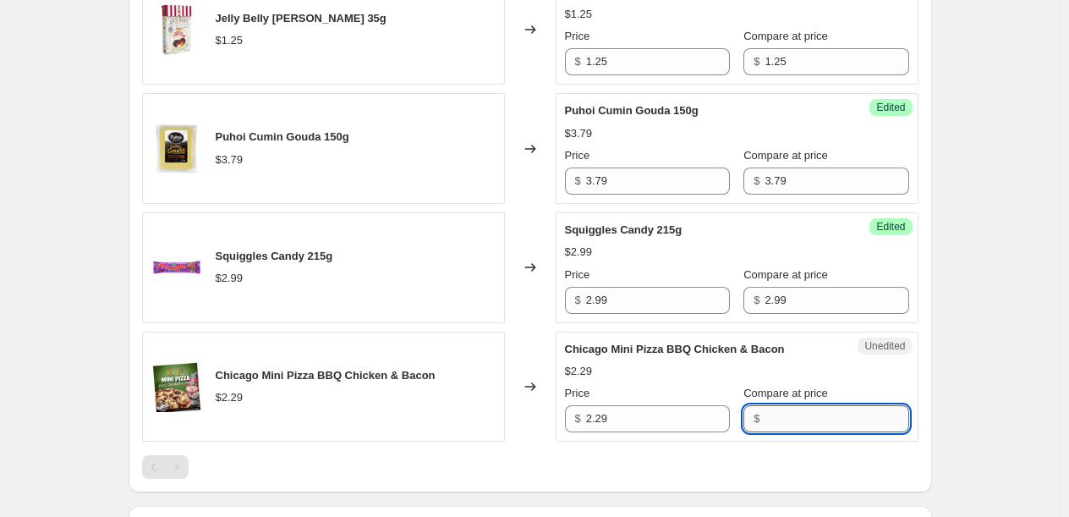
click at [765, 432] on input "Compare at price" at bounding box center [837, 418] width 144 height 27
paste input "2.29"
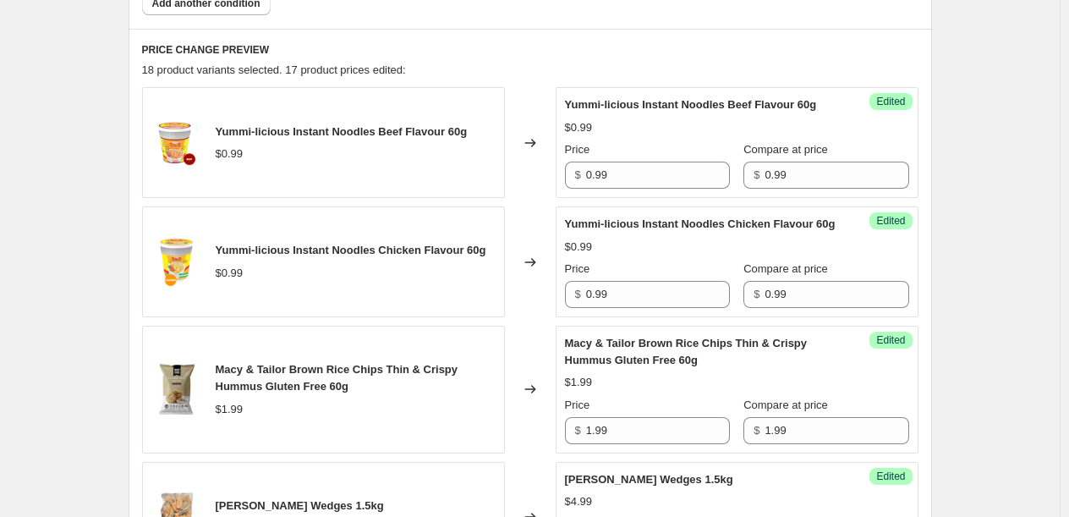
scroll to position [673, 0]
type input "2.29"
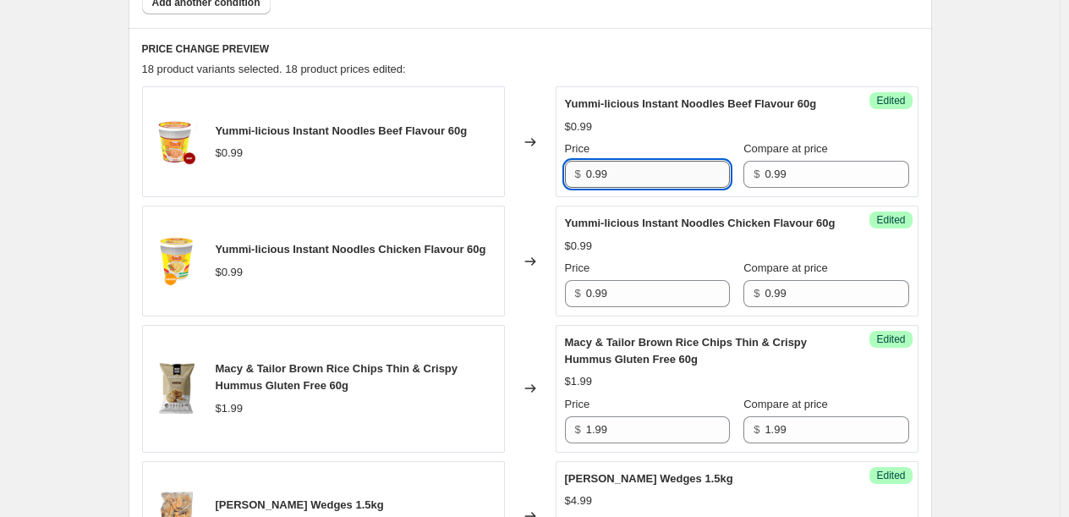
click at [629, 188] on input "0.99" at bounding box center [658, 174] width 144 height 27
type input "0.79"
click at [619, 307] on input "0.99" at bounding box center [658, 293] width 144 height 27
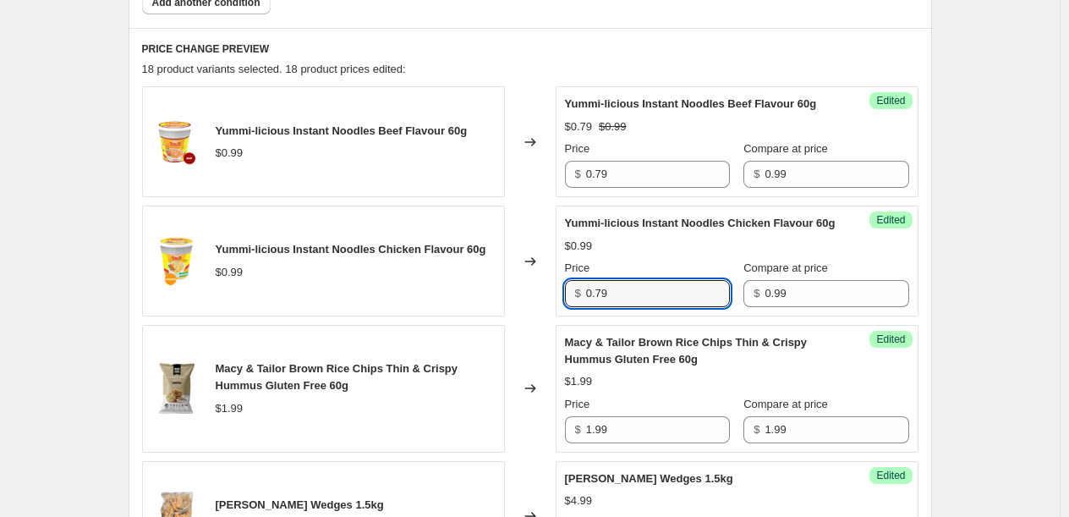
type input "0.79"
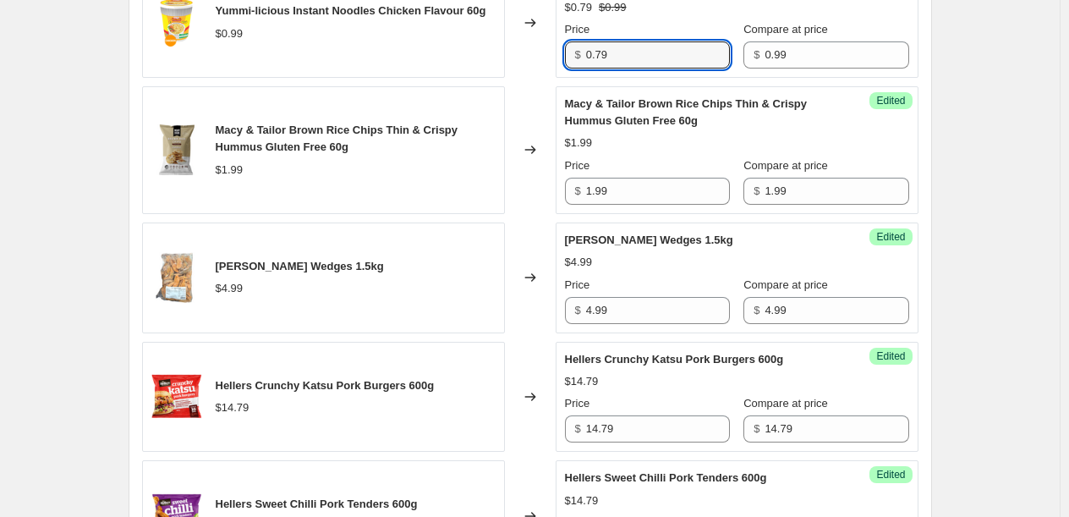
scroll to position [913, 0]
click at [609, 204] on input "1.99" at bounding box center [658, 190] width 144 height 27
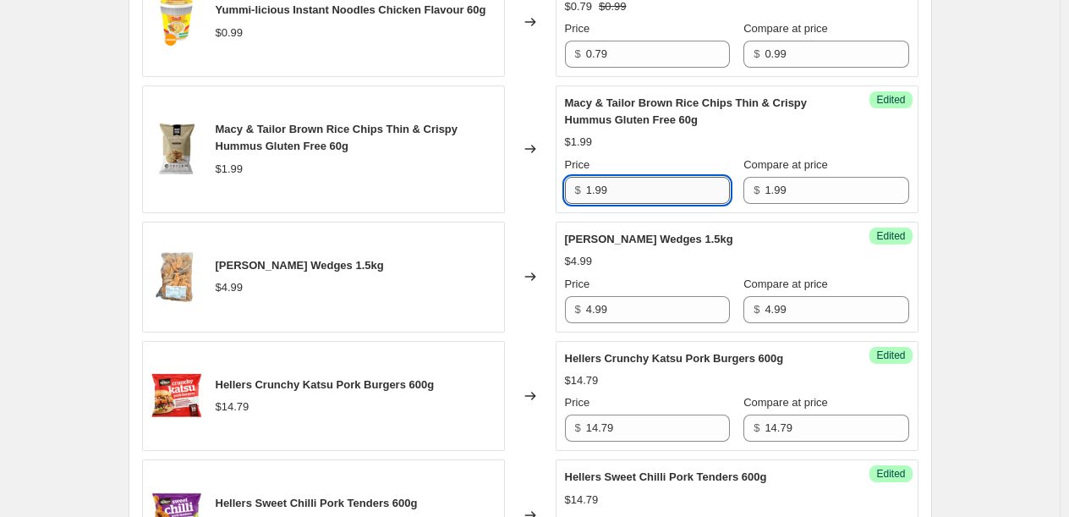
click at [609, 204] on input "1.99" at bounding box center [658, 190] width 144 height 27
type input "0.50"
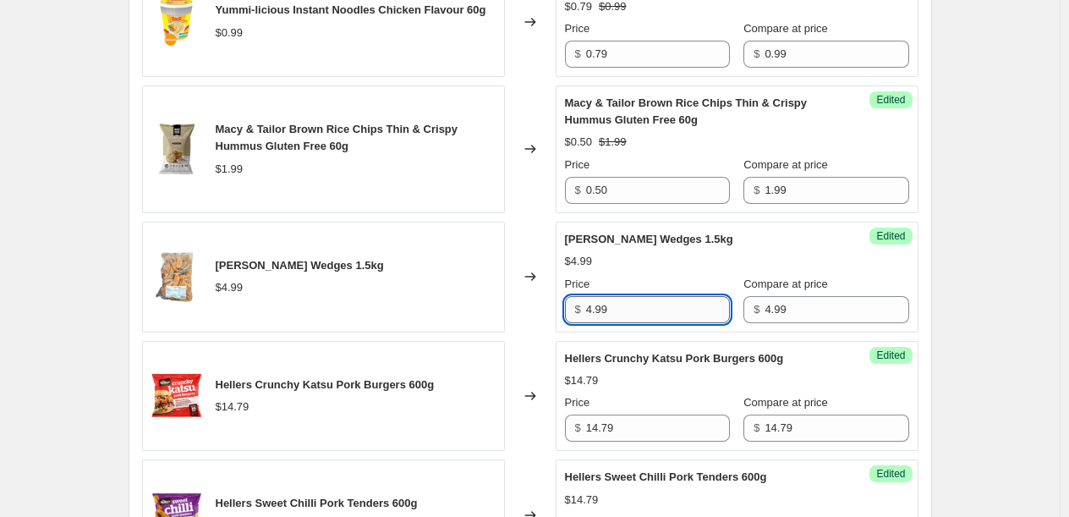
click at [596, 323] on input "4.99" at bounding box center [658, 309] width 144 height 27
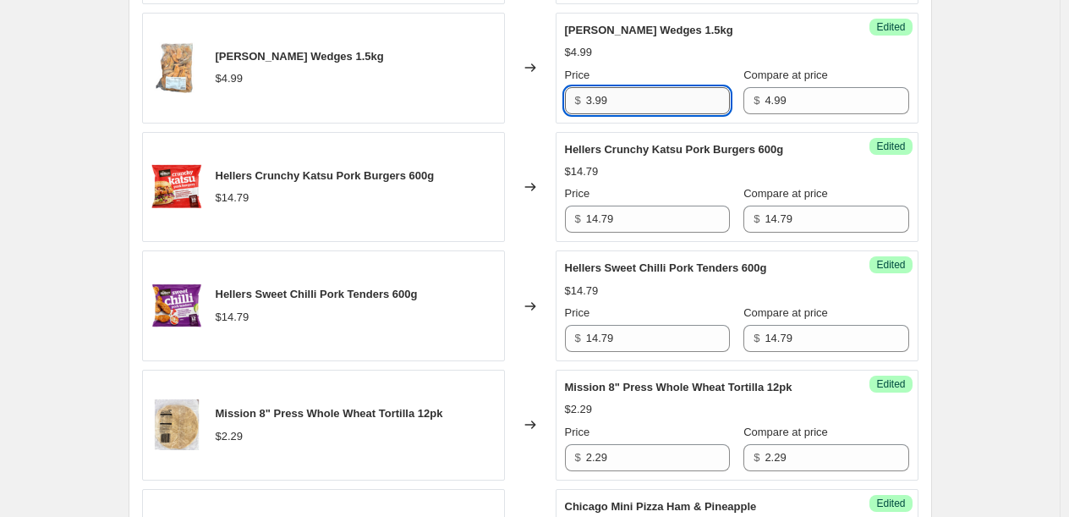
scroll to position [1126, 0]
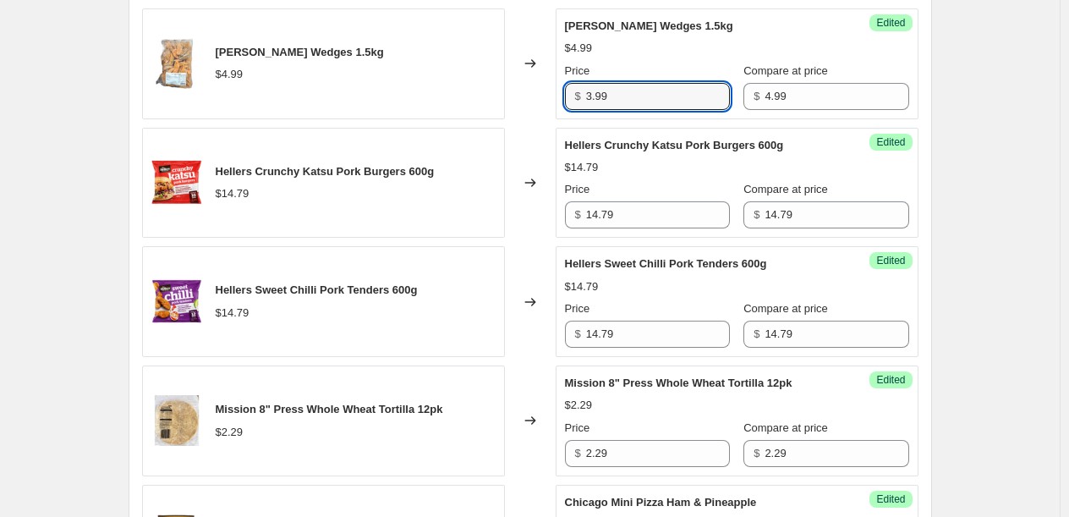
type input "3.99"
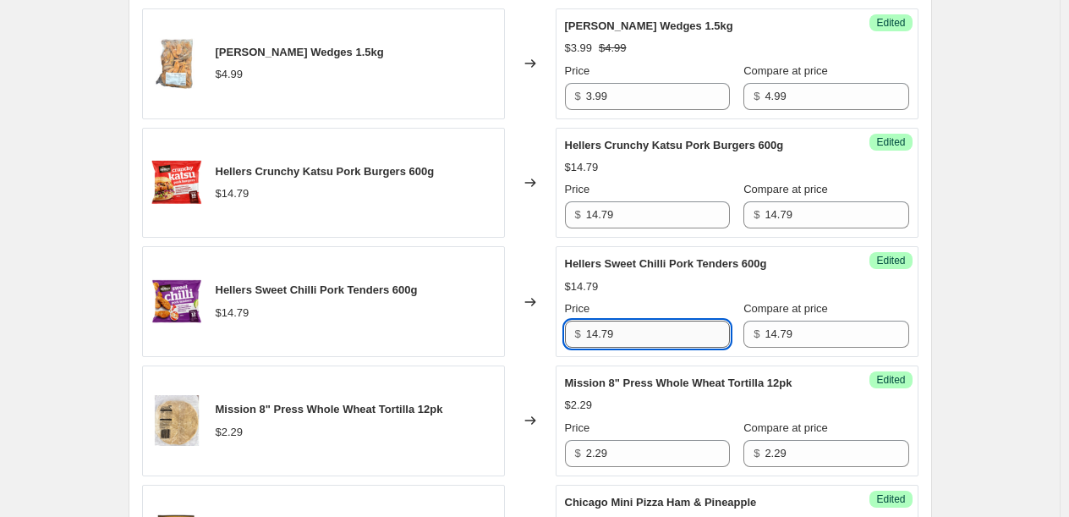
drag, startPoint x: 615, startPoint y: 364, endPoint x: 592, endPoint y: 367, distance: 23.1
click at [592, 348] on input "14.79" at bounding box center [658, 334] width 144 height 27
type input "9.99"
click at [622, 228] on input "14.79" at bounding box center [658, 214] width 144 height 27
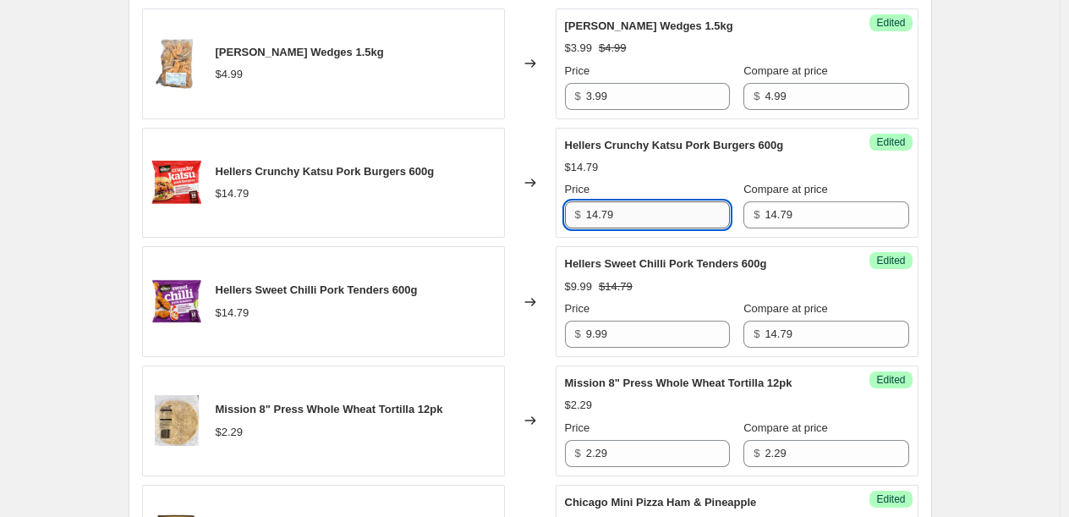
click at [622, 228] on input "14.79" at bounding box center [658, 214] width 144 height 27
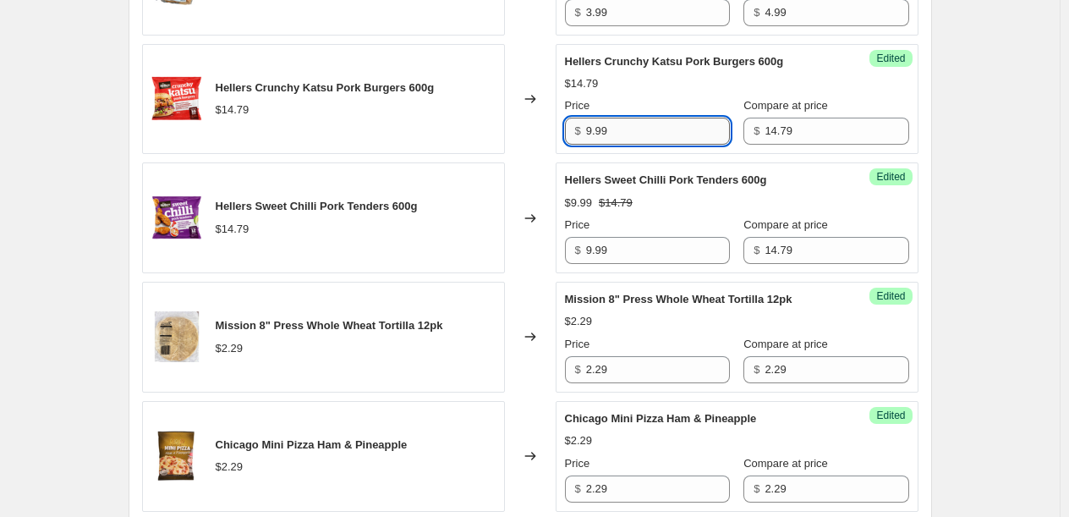
scroll to position [1255, 0]
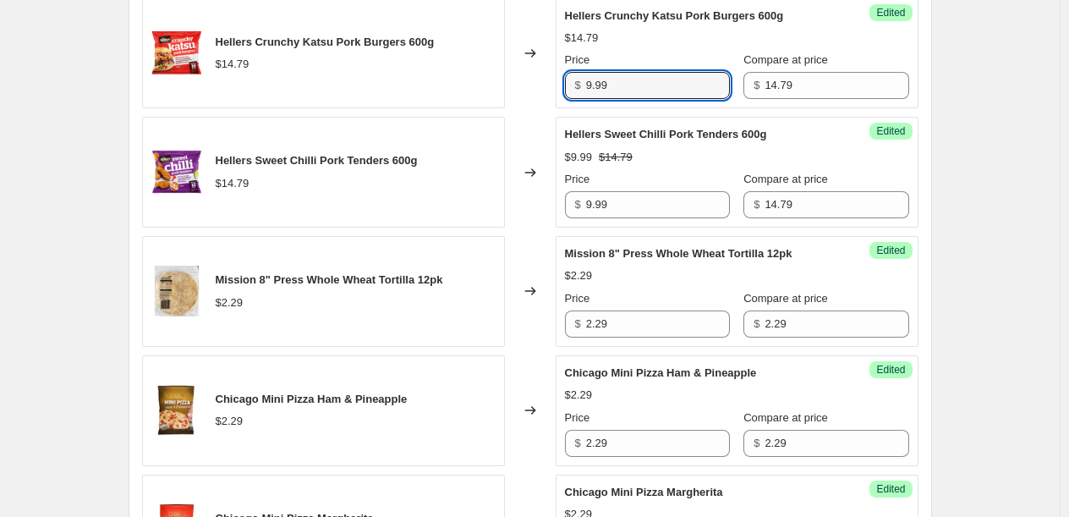
type input "9.99"
click at [616, 337] on input "2.29" at bounding box center [658, 323] width 144 height 27
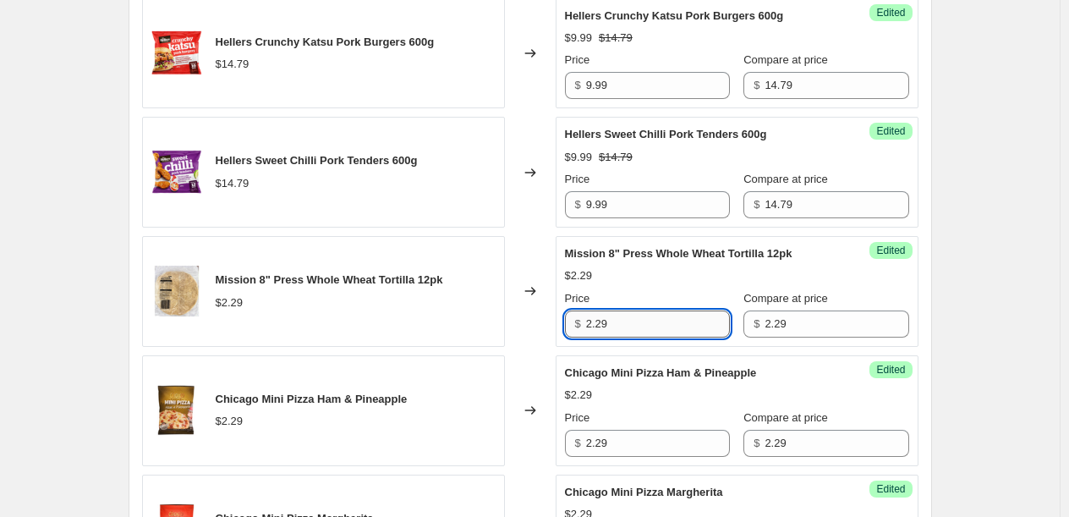
click at [616, 337] on input "2.29" at bounding box center [658, 323] width 144 height 27
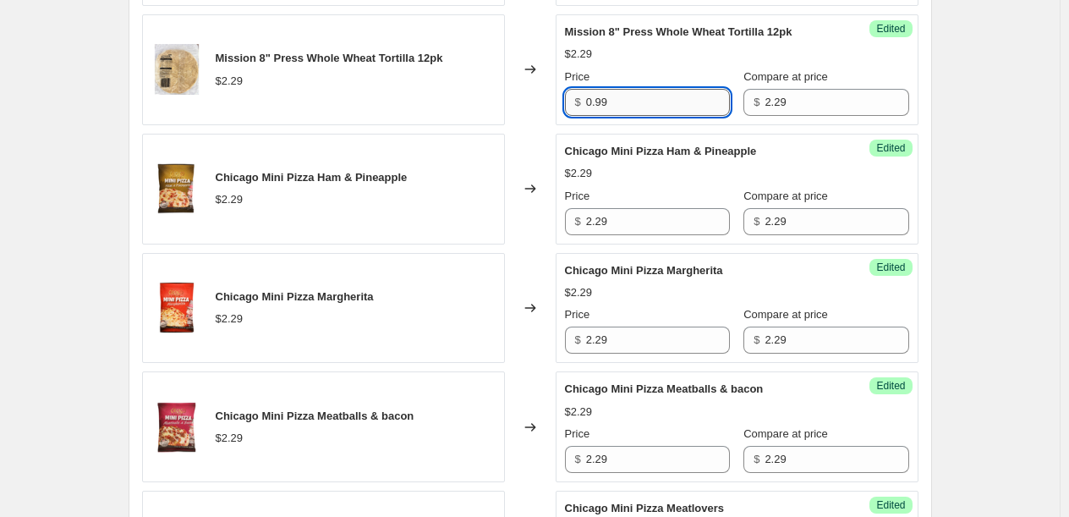
scroll to position [1539, 0]
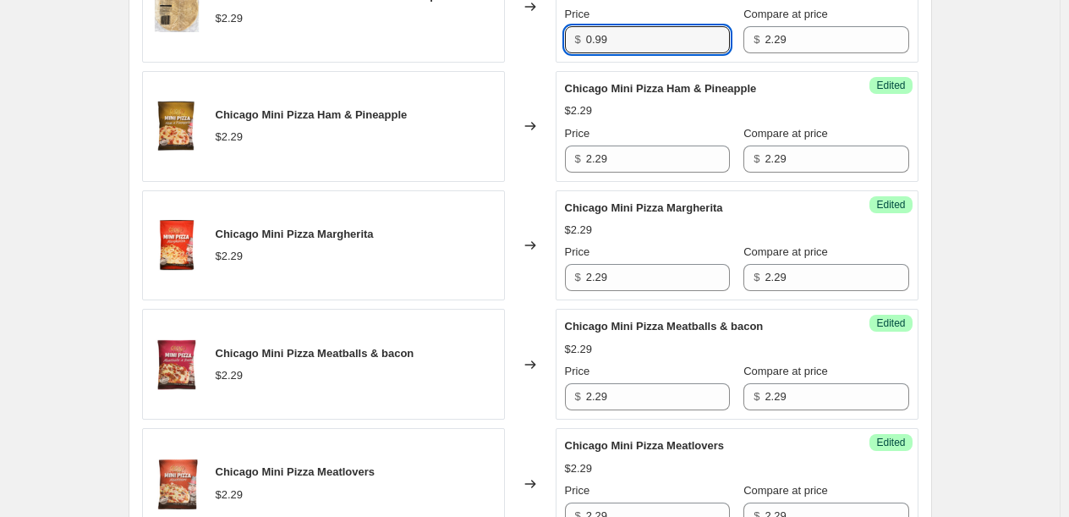
type input "0.99"
click at [630, 173] on input "2.29" at bounding box center [658, 158] width 144 height 27
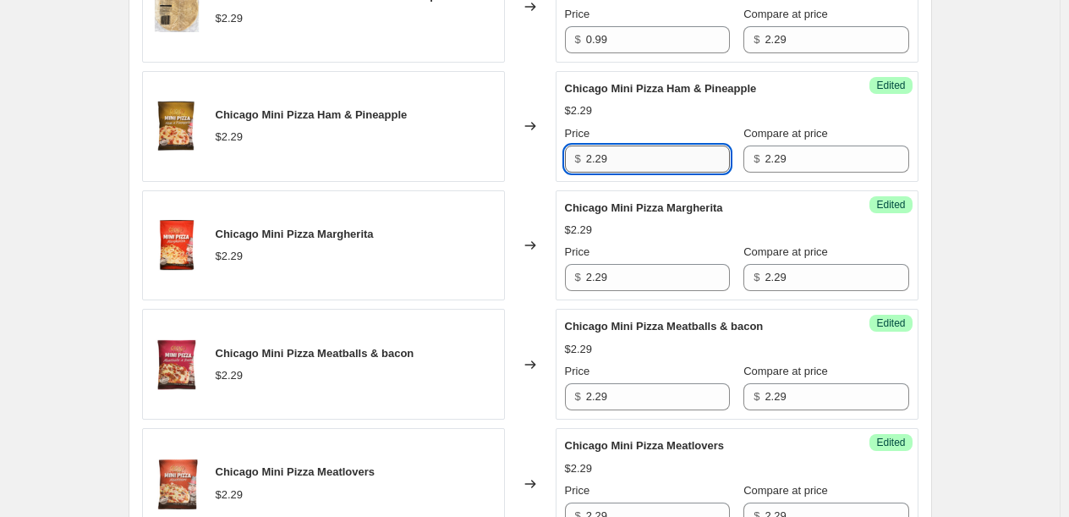
click at [630, 173] on input "2.29" at bounding box center [658, 158] width 144 height 27
type input "2"
click at [615, 291] on input "2.29" at bounding box center [658, 277] width 144 height 27
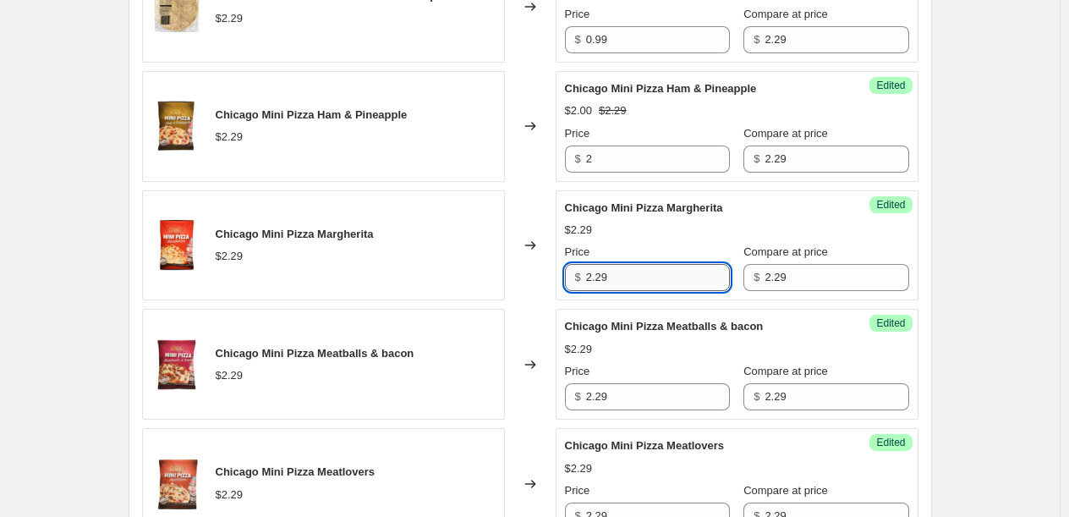
click at [615, 291] on input "2.29" at bounding box center [658, 277] width 144 height 27
type input "2"
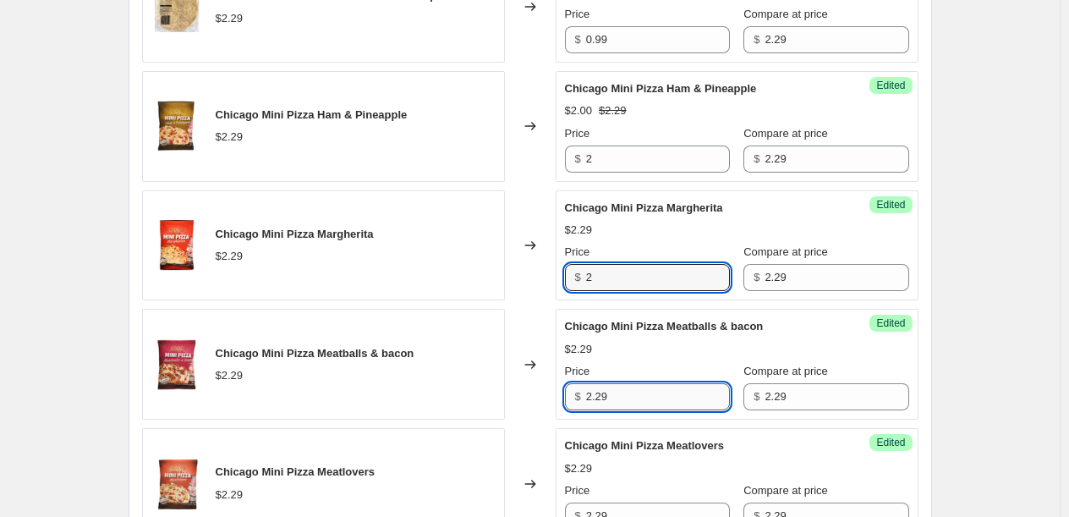
click at [622, 410] on input "2.29" at bounding box center [658, 396] width 144 height 27
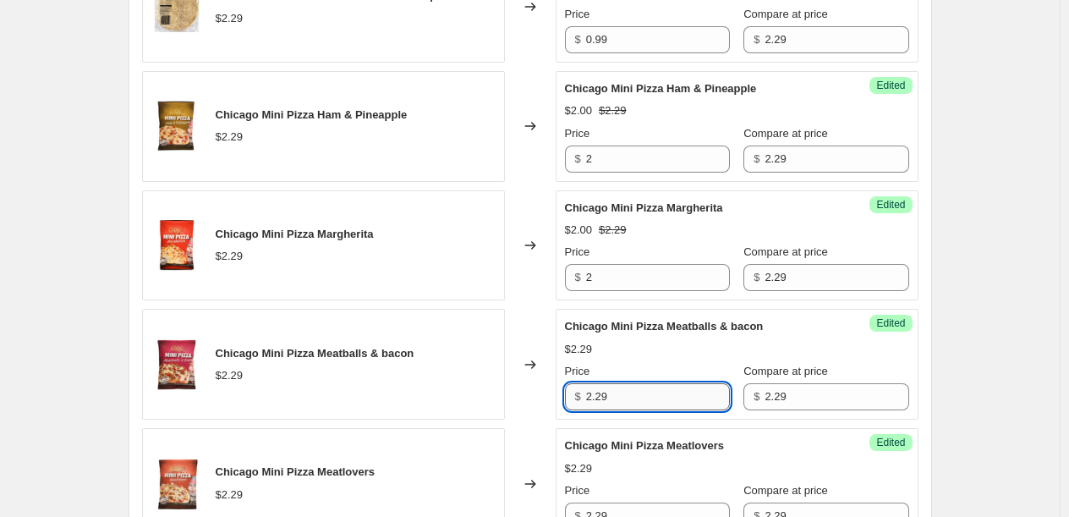
click at [622, 410] on input "2.29" at bounding box center [658, 396] width 144 height 27
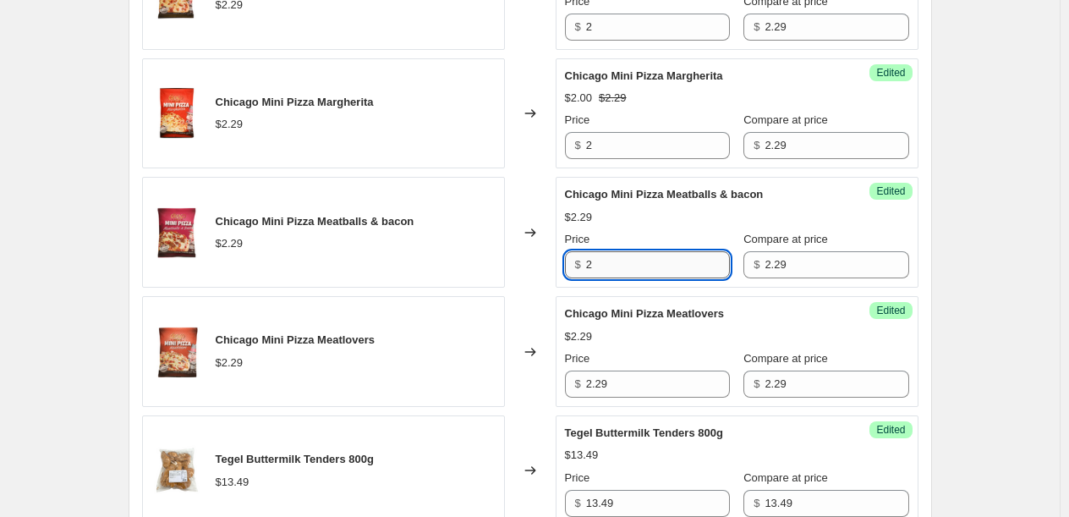
scroll to position [1693, 0]
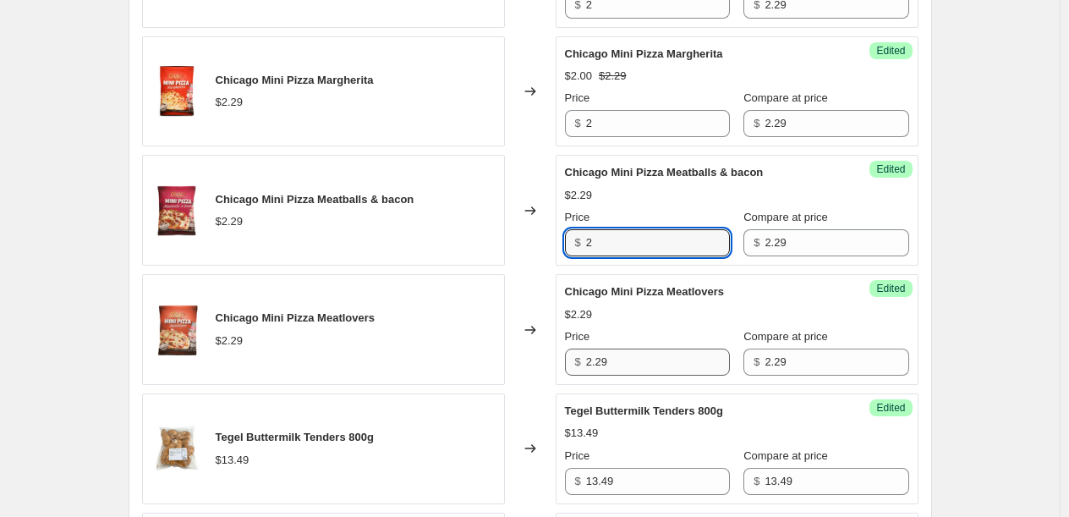
type input "2"
click at [628, 376] on input "2.29" at bounding box center [658, 361] width 144 height 27
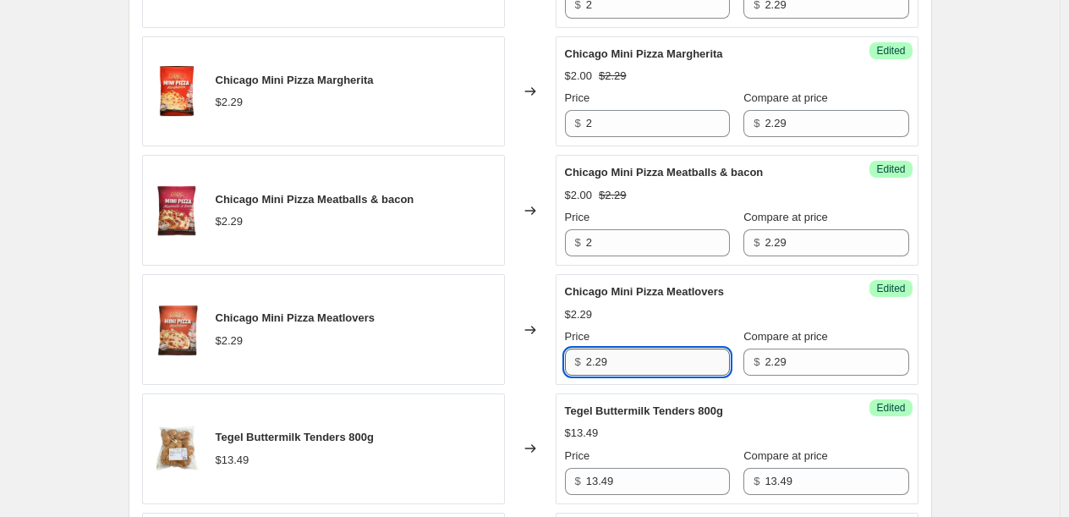
click at [628, 376] on input "2.29" at bounding box center [658, 361] width 144 height 27
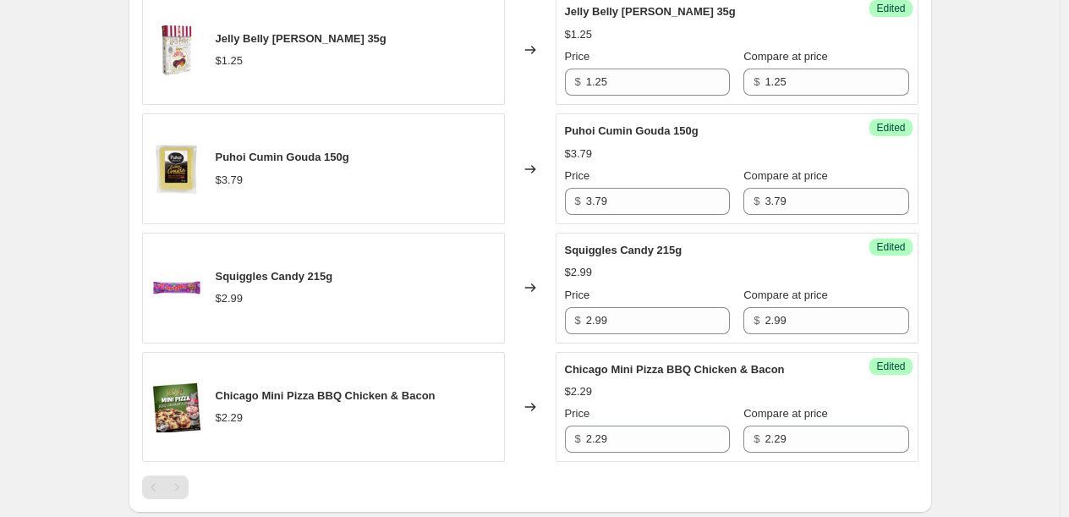
scroll to position [2470, 0]
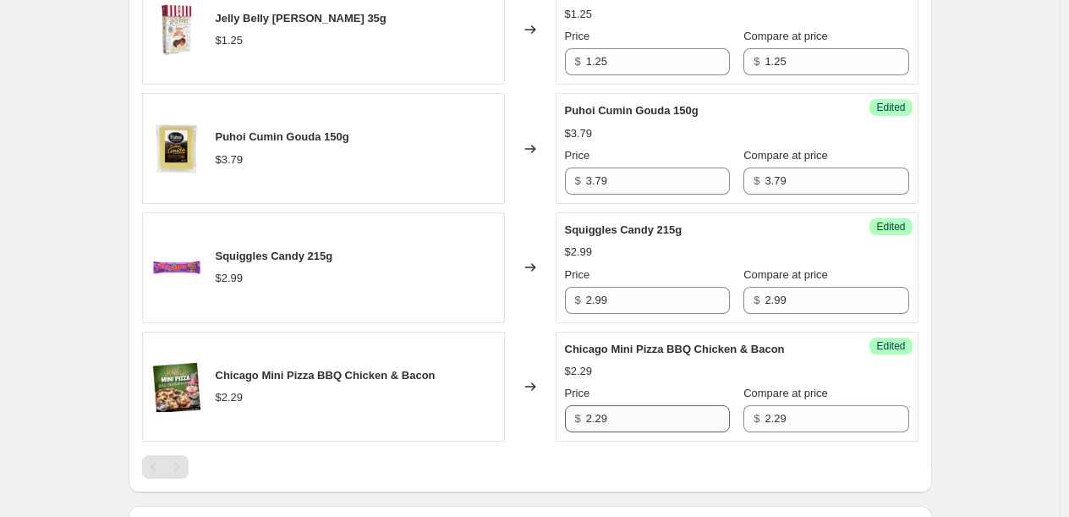
type input "2"
click at [617, 432] on input "2.29" at bounding box center [658, 418] width 144 height 27
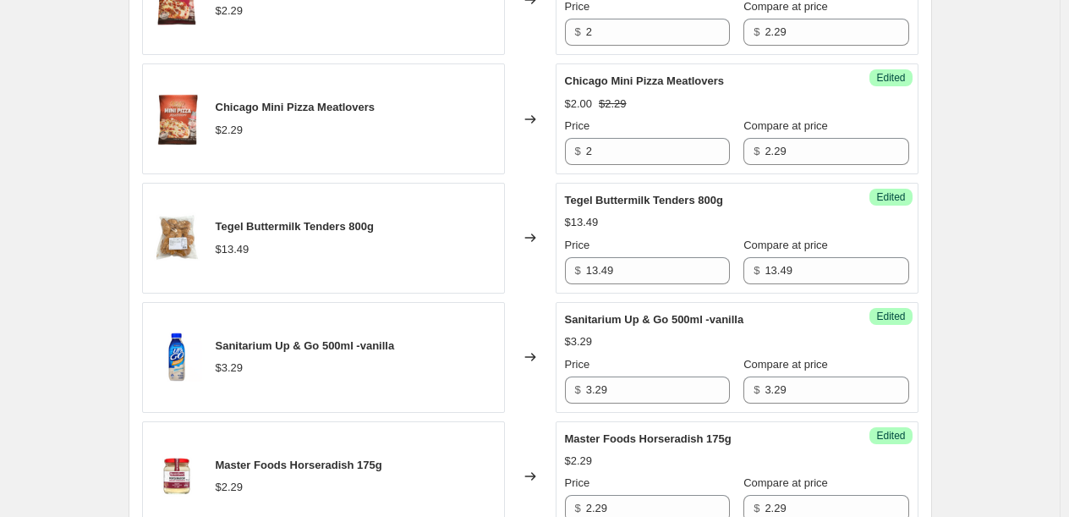
scroll to position [1908, 0]
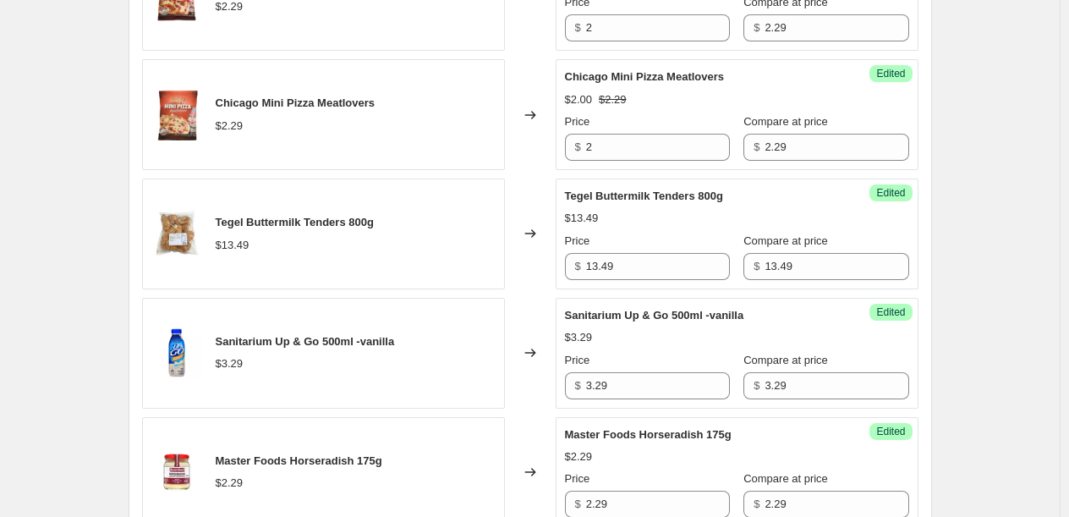
type input "2"
click at [614, 280] on input "13.49" at bounding box center [658, 266] width 144 height 27
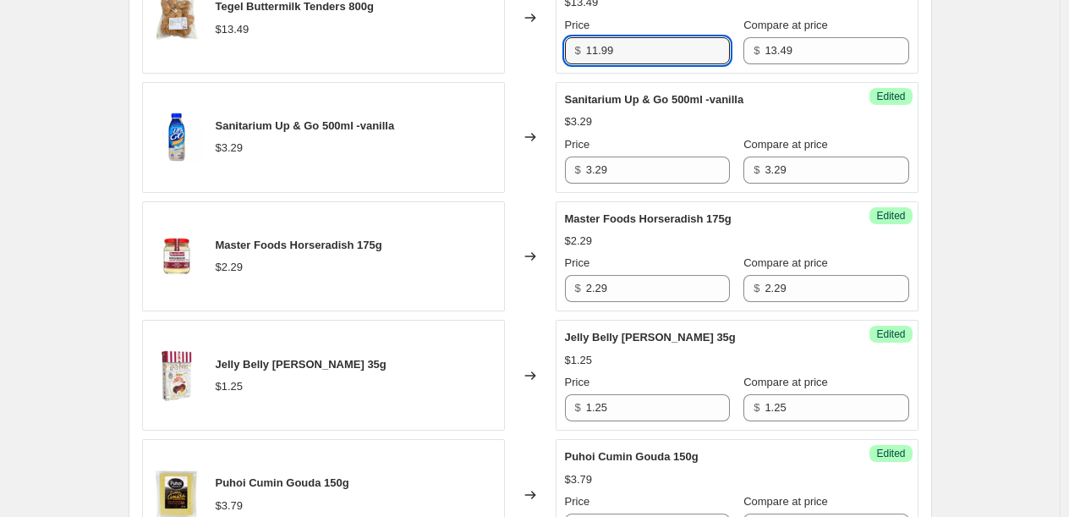
type input "11.99"
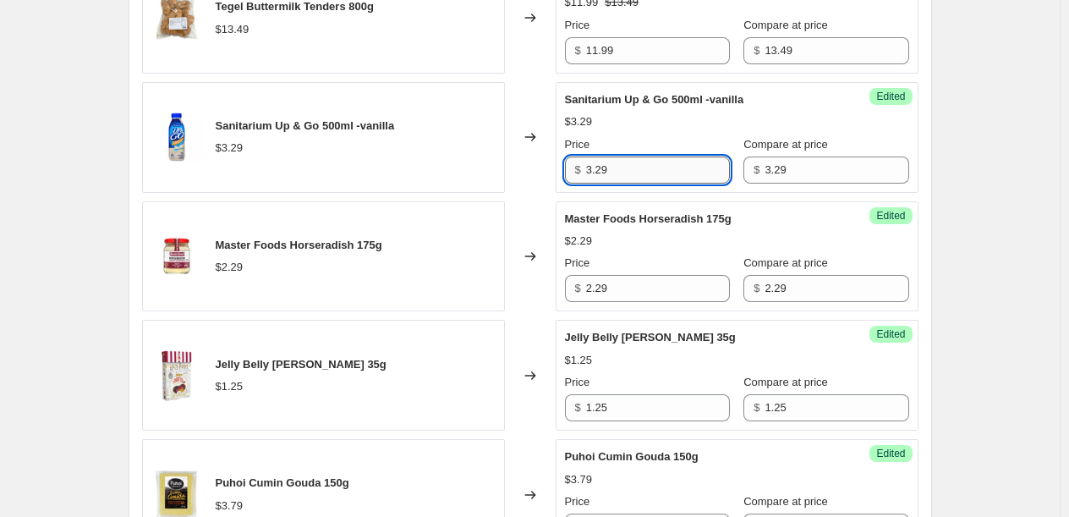
click at [617, 184] on input "3.29" at bounding box center [658, 169] width 144 height 27
type input "2.25"
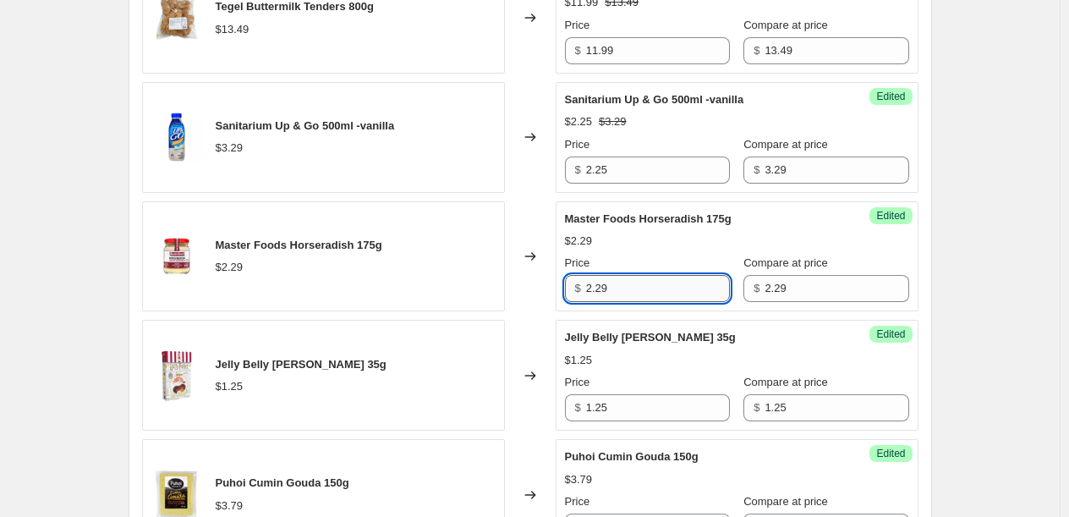
click at [622, 302] on input "2.29" at bounding box center [658, 288] width 144 height 27
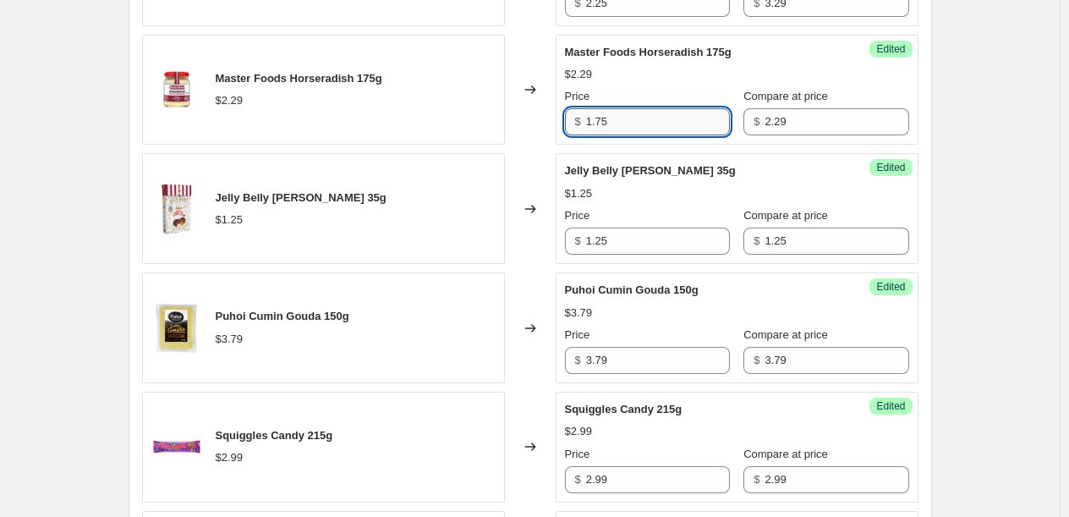
scroll to position [2296, 0]
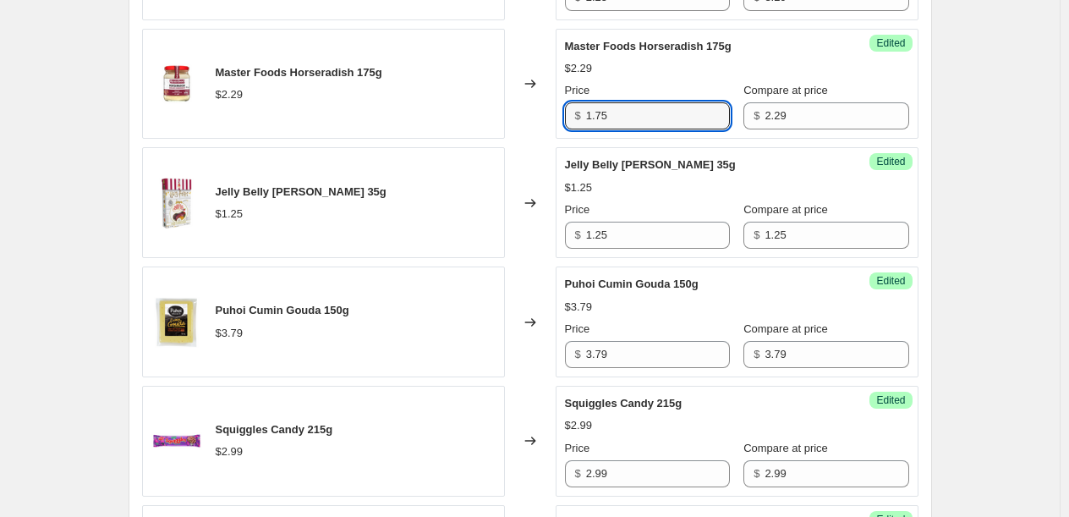
type input "1.75"
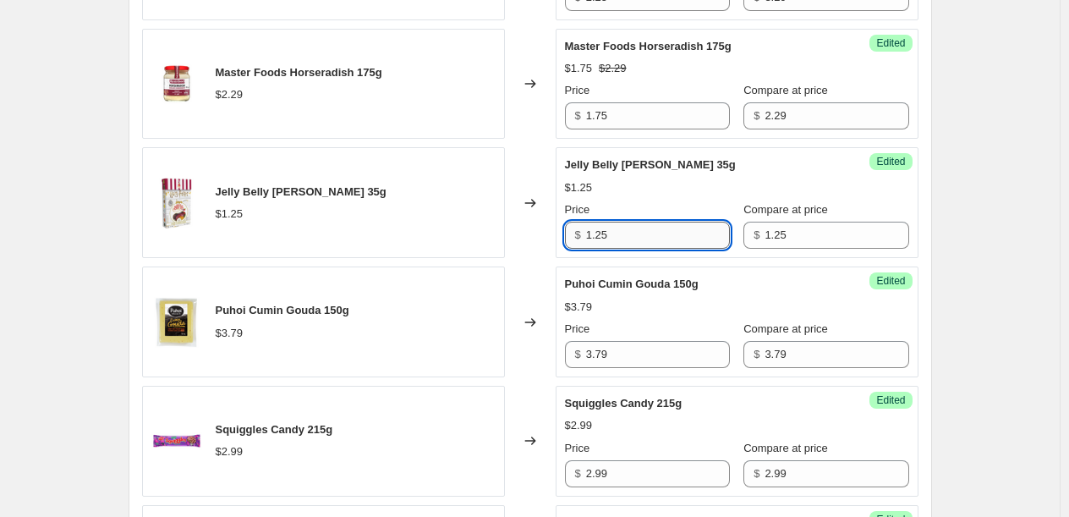
click at [612, 249] on input "1.25" at bounding box center [658, 235] width 144 height 27
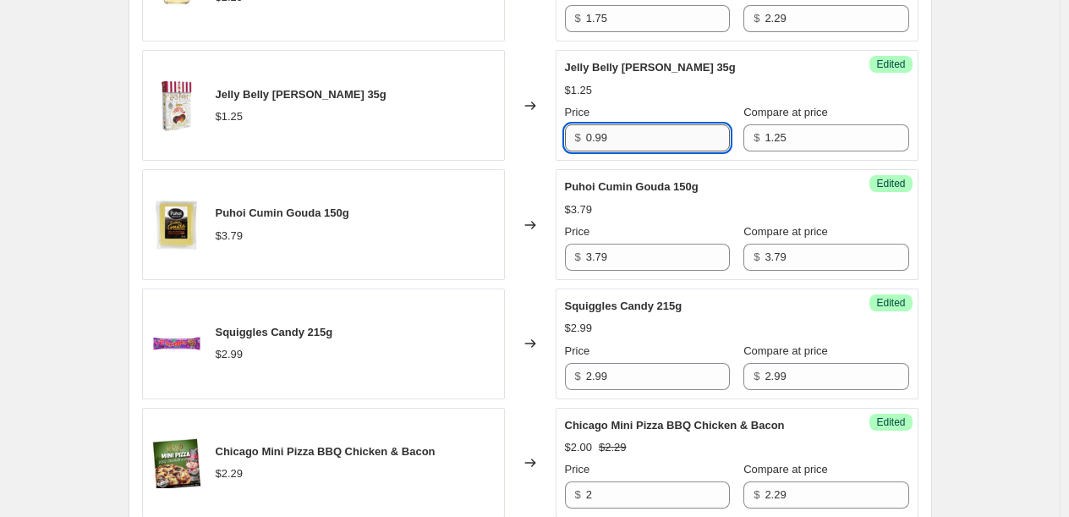
scroll to position [2397, 0]
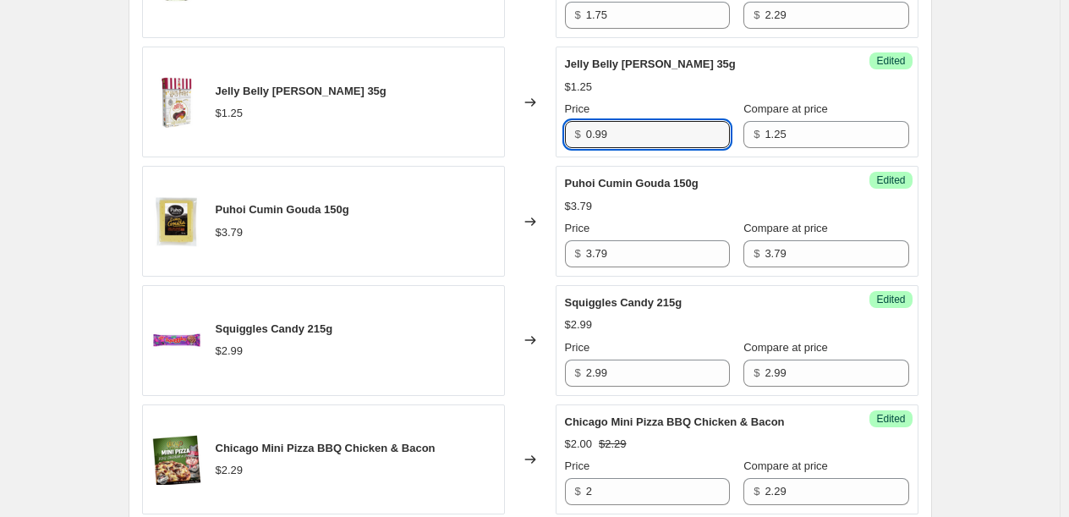
type input "0.99"
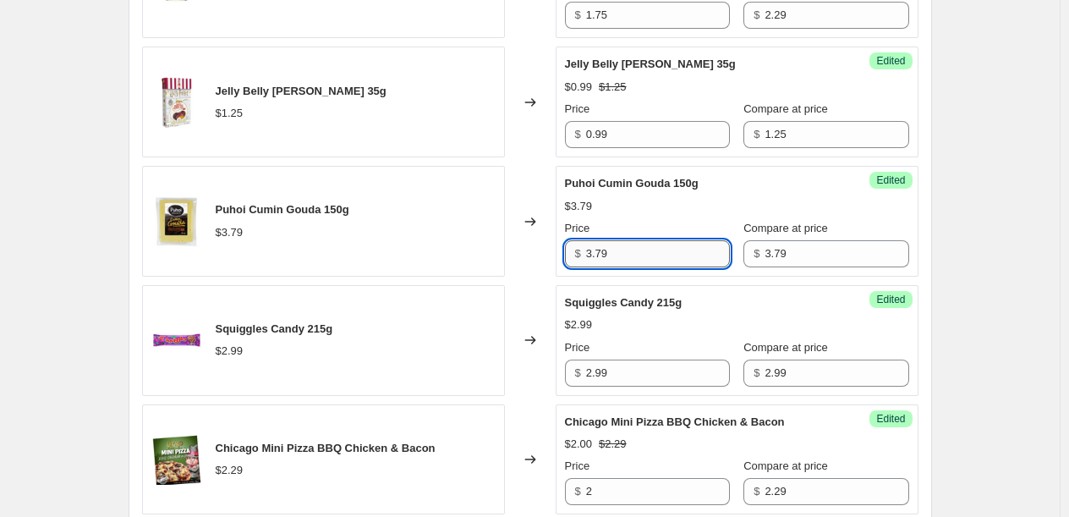
click at [633, 267] on input "3.79" at bounding box center [658, 253] width 144 height 27
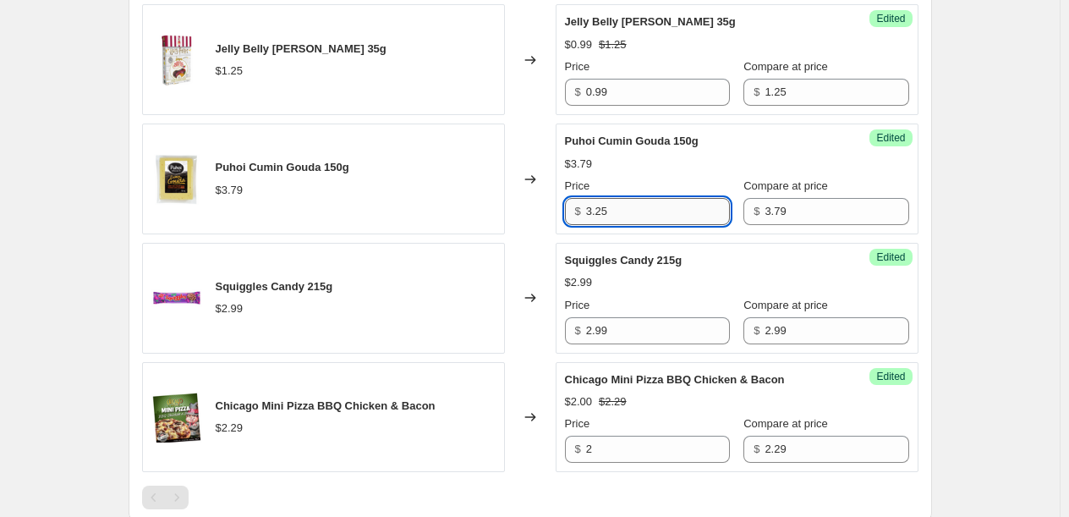
scroll to position [2439, 0]
type input "3.25"
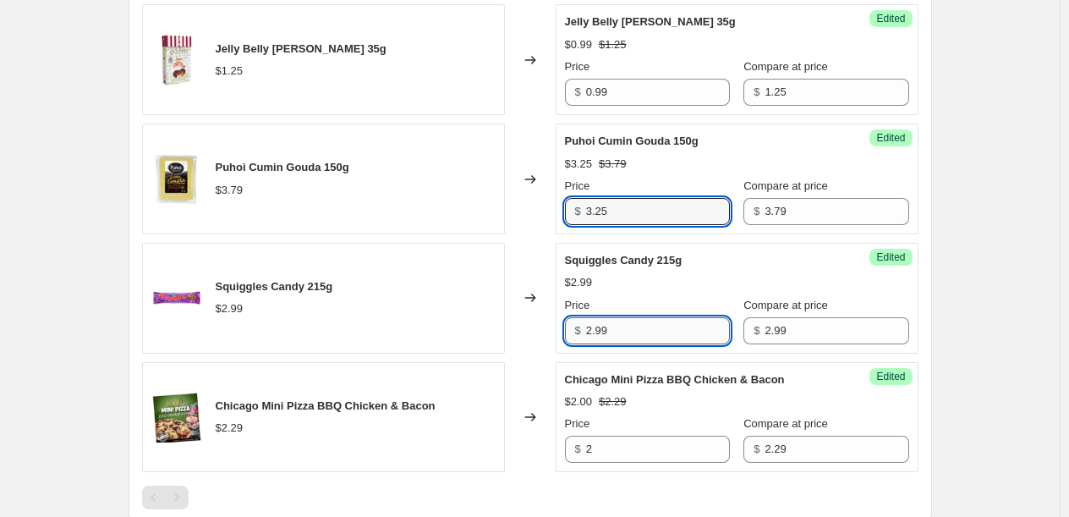
click at [619, 344] on input "2.99" at bounding box center [658, 330] width 144 height 27
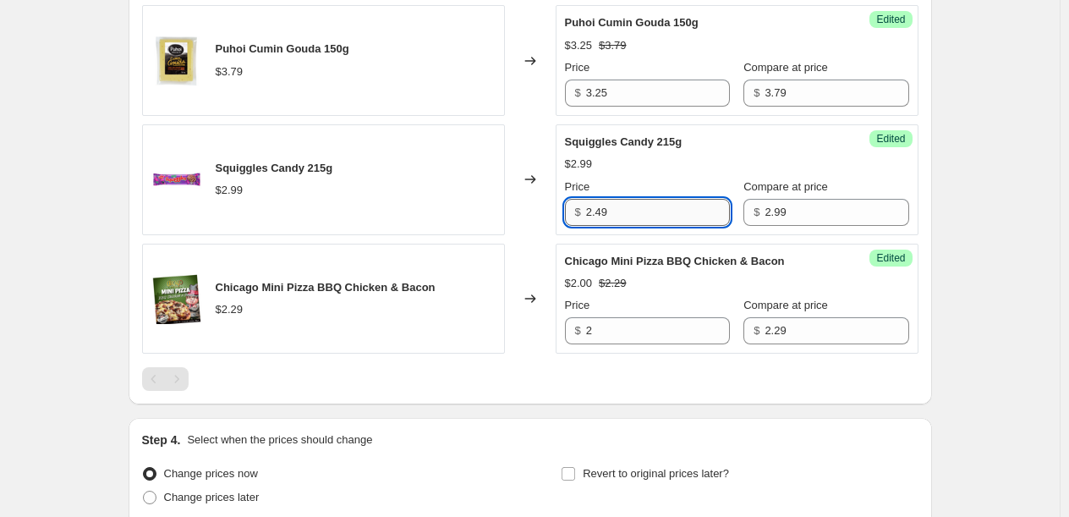
scroll to position [2583, 0]
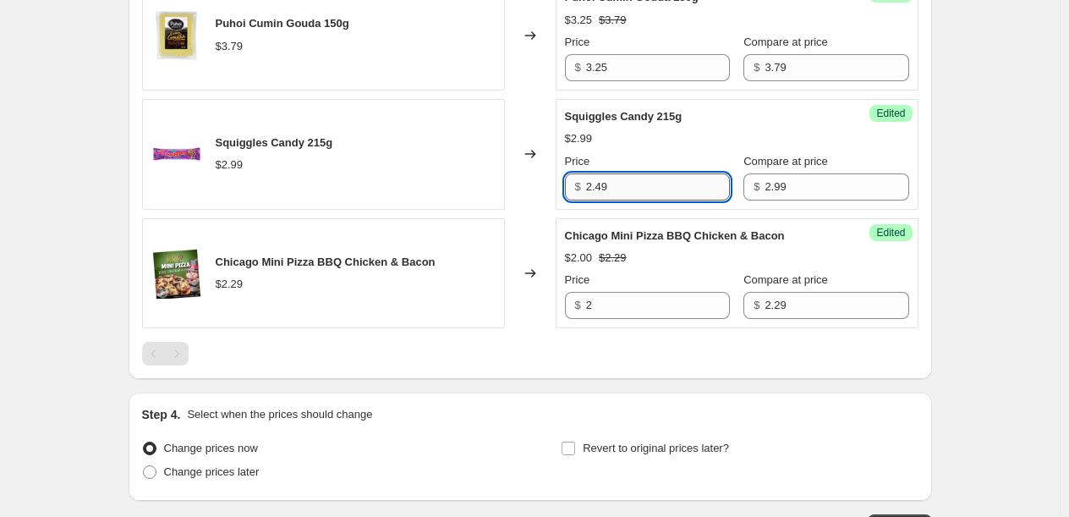
type input "2.49"
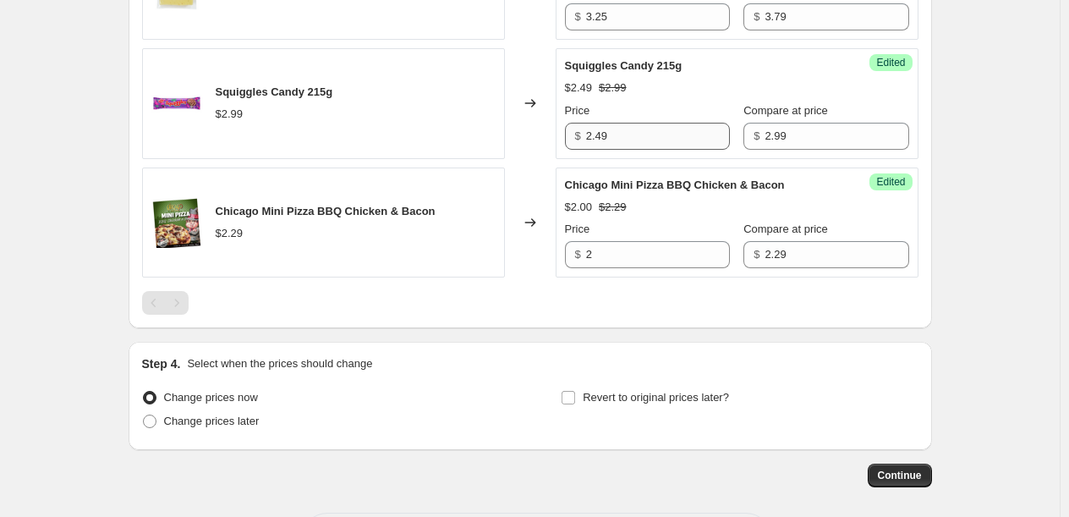
scroll to position [2734, 0]
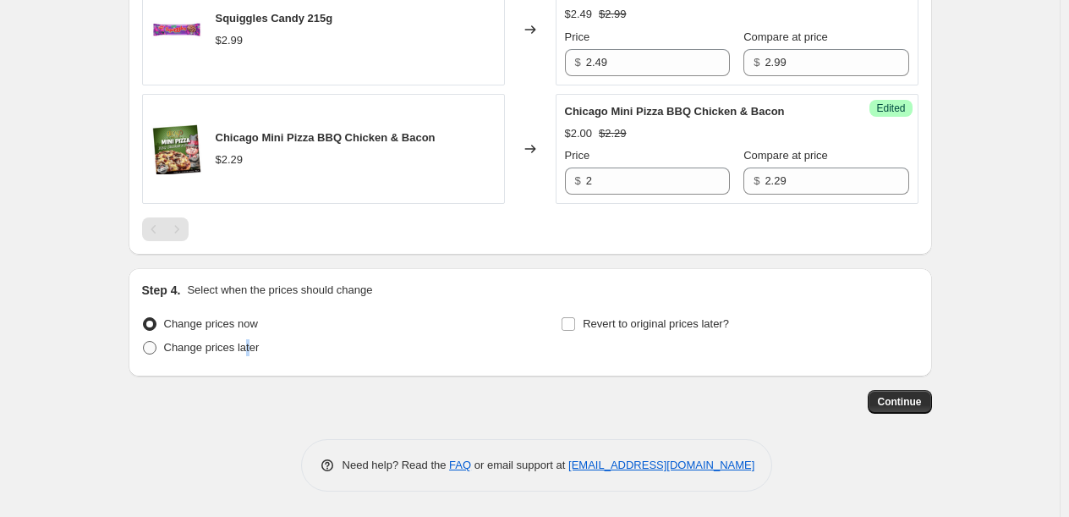
drag, startPoint x: 619, startPoint y: 358, endPoint x: 249, endPoint y: 348, distance: 369.7
click at [249, 348] on span "Change prices later" at bounding box center [212, 347] width 96 height 13
click at [151, 349] on span at bounding box center [150, 348] width 14 height 14
click at [144, 342] on input "Change prices later" at bounding box center [143, 341] width 1 height 1
radio input "true"
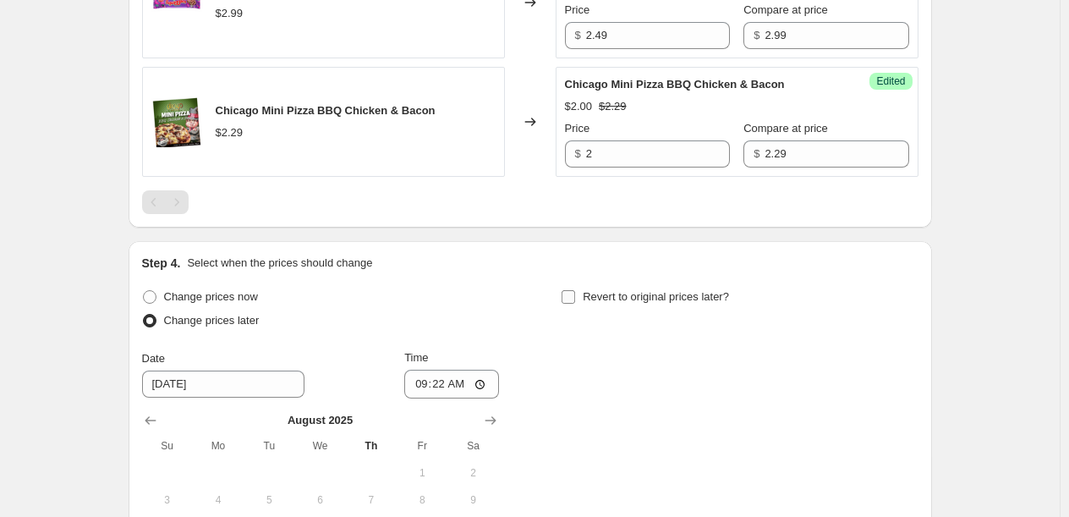
click at [575, 304] on input "Revert to original prices later?" at bounding box center [569, 297] width 14 height 14
checkbox input "true"
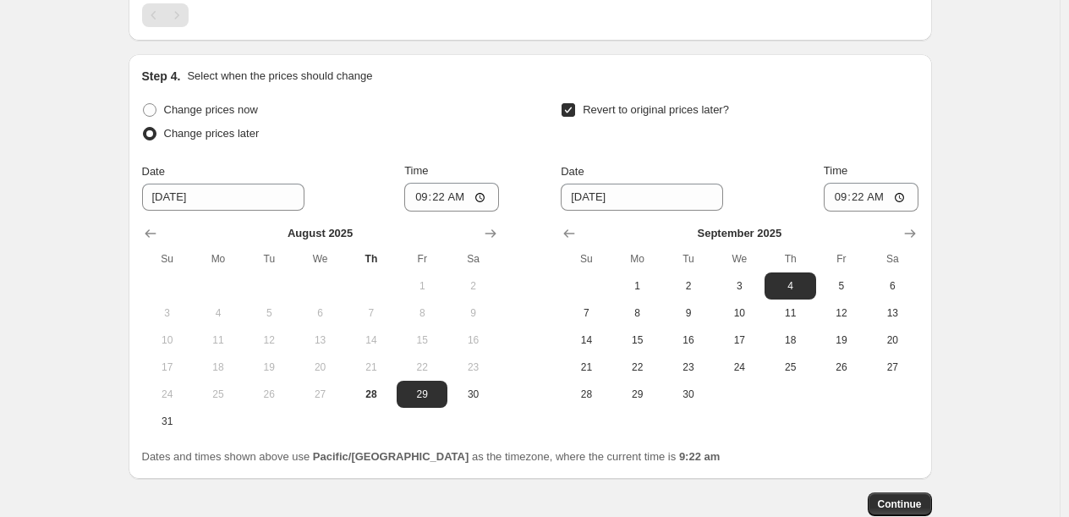
scroll to position [2935, 0]
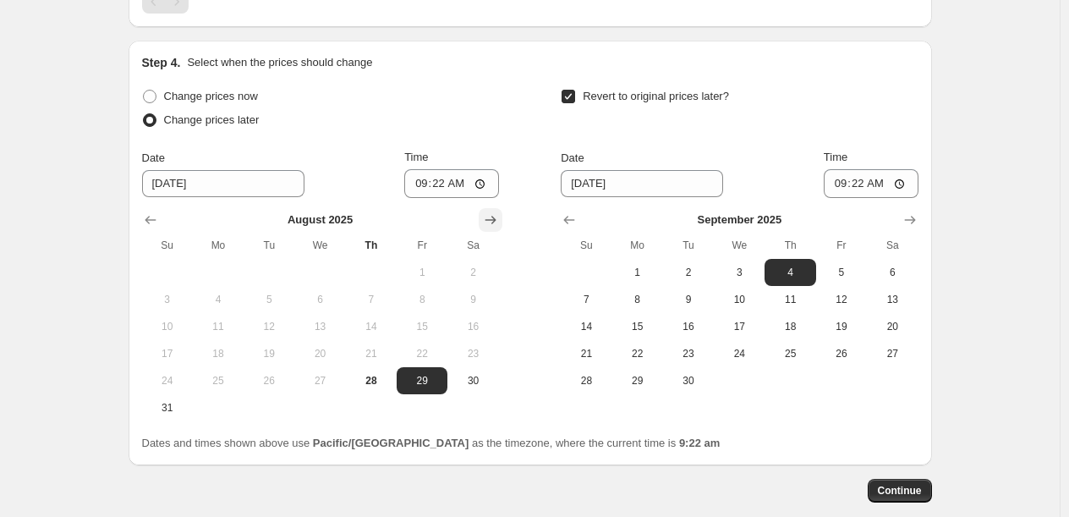
click at [499, 228] on icon "Show next month, September 2025" at bounding box center [490, 219] width 17 height 17
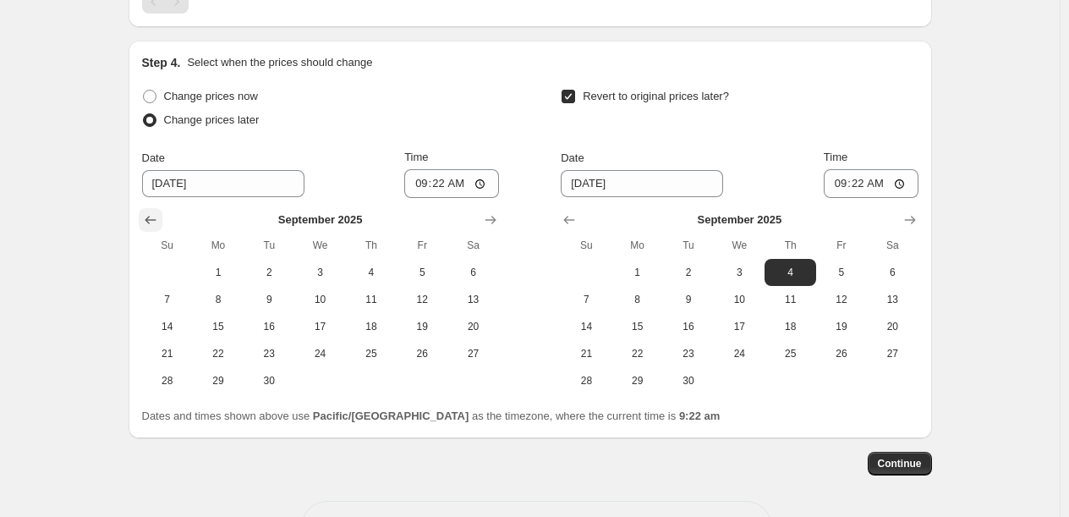
click at [159, 228] on icon "Show previous month, August 2025" at bounding box center [150, 219] width 17 height 17
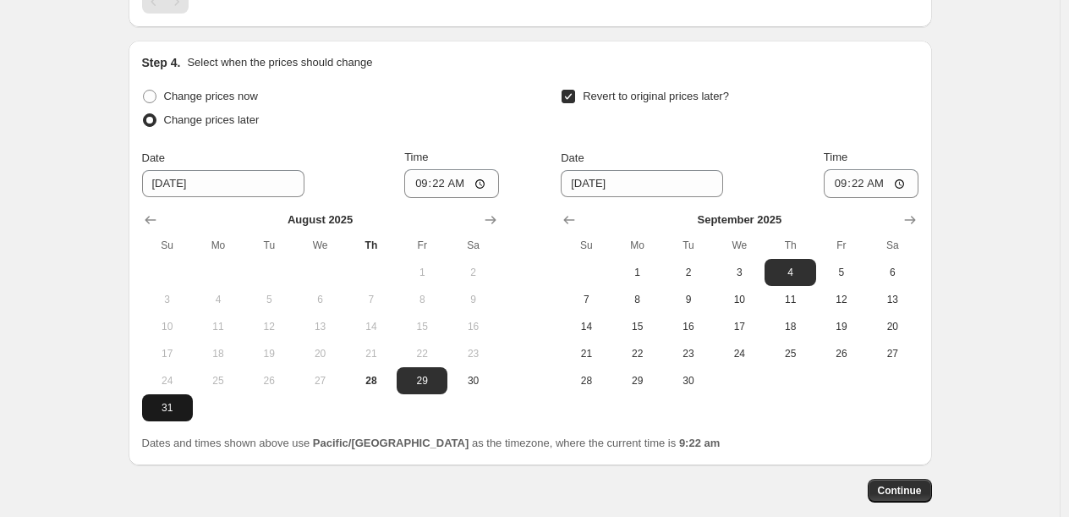
click at [183, 414] on span "31" at bounding box center [167, 408] width 37 height 14
click at [496, 225] on icon "Show next month, September 2025" at bounding box center [490, 221] width 11 height 8
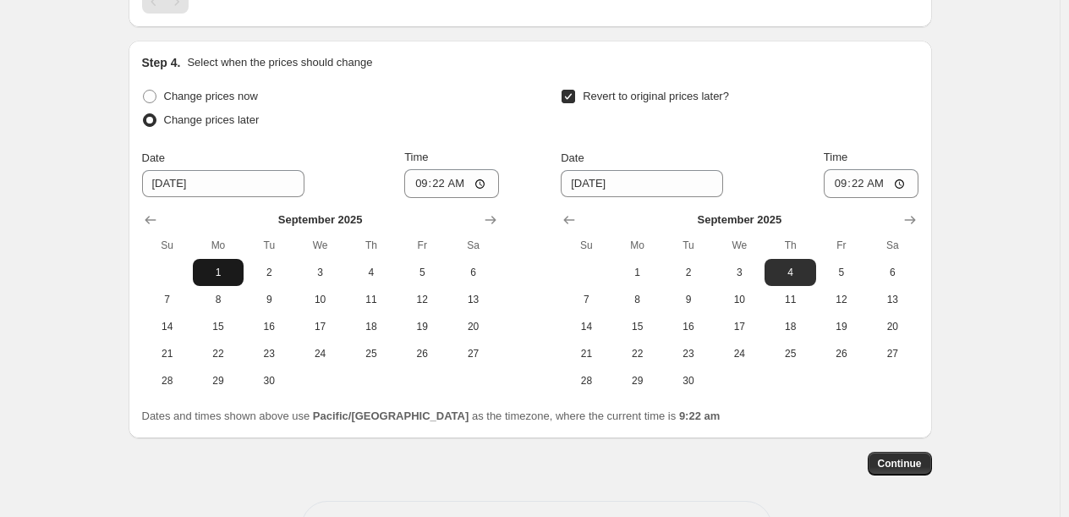
click at [233, 279] on span "1" at bounding box center [218, 273] width 37 height 14
type input "[DATE]"
click at [426, 198] on input "09:22" at bounding box center [451, 183] width 95 height 29
type input "08:00"
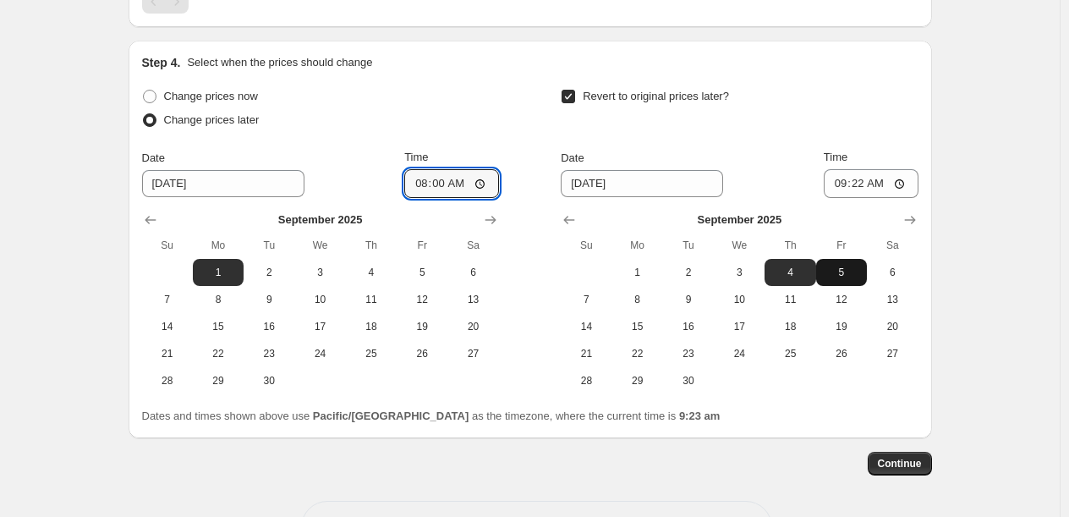
click at [859, 279] on span "5" at bounding box center [841, 273] width 37 height 14
type input "[DATE]"
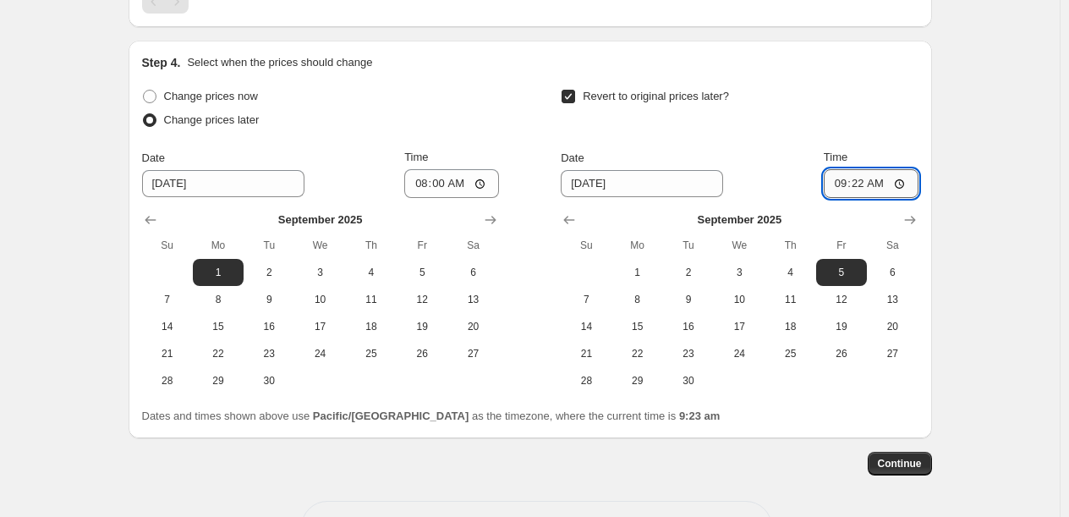
click at [844, 198] on input "09:22" at bounding box center [871, 183] width 95 height 29
type input "02:59"
click at [159, 228] on icon "Show previous month, August 2025" at bounding box center [150, 219] width 17 height 17
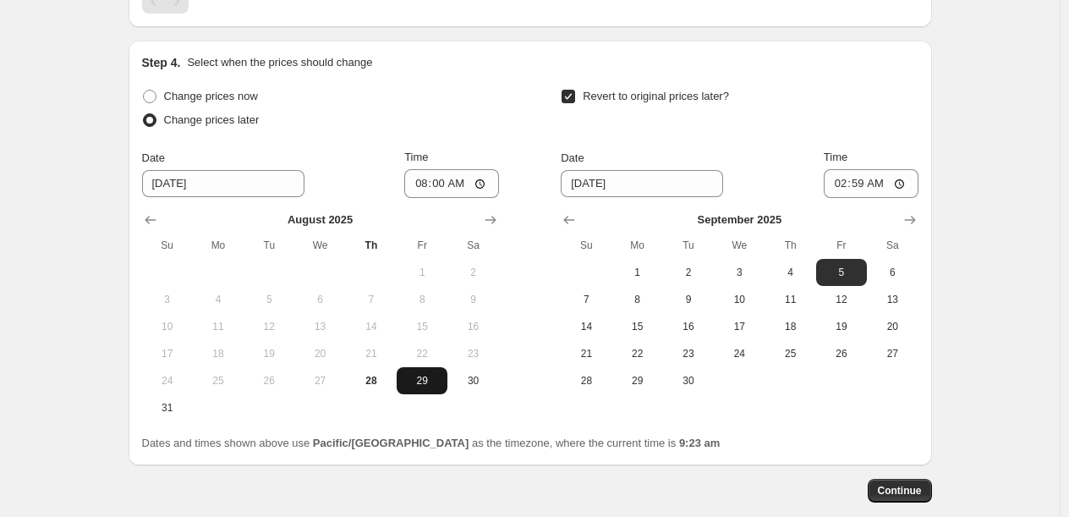
click at [422, 387] on span "29" at bounding box center [421, 381] width 37 height 14
type input "[DATE]"
click at [426, 198] on input "08:00" at bounding box center [451, 183] width 95 height 29
type input "15:00"
click at [496, 225] on icon "Show next month, September 2025" at bounding box center [490, 221] width 11 height 8
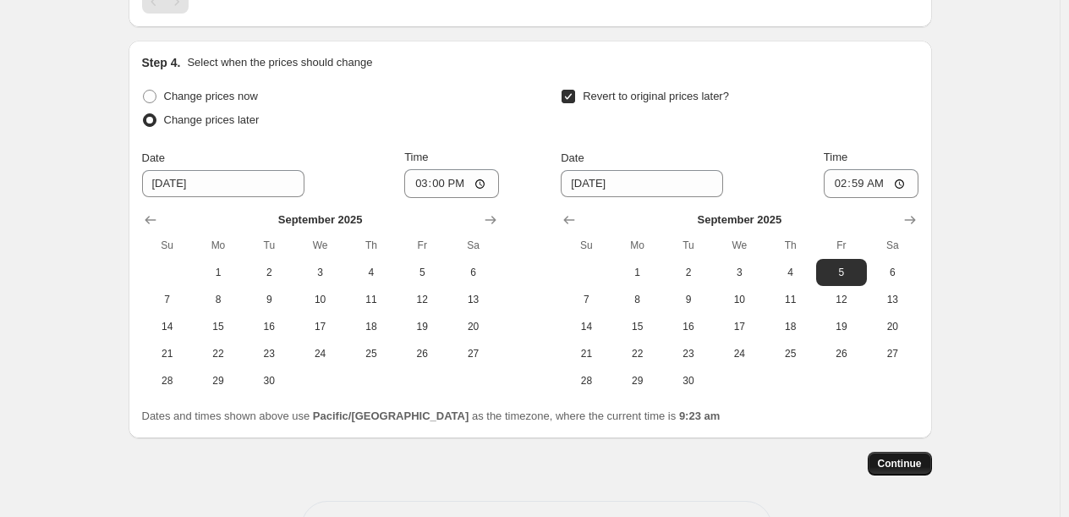
click at [886, 470] on span "Continue" at bounding box center [900, 464] width 44 height 14
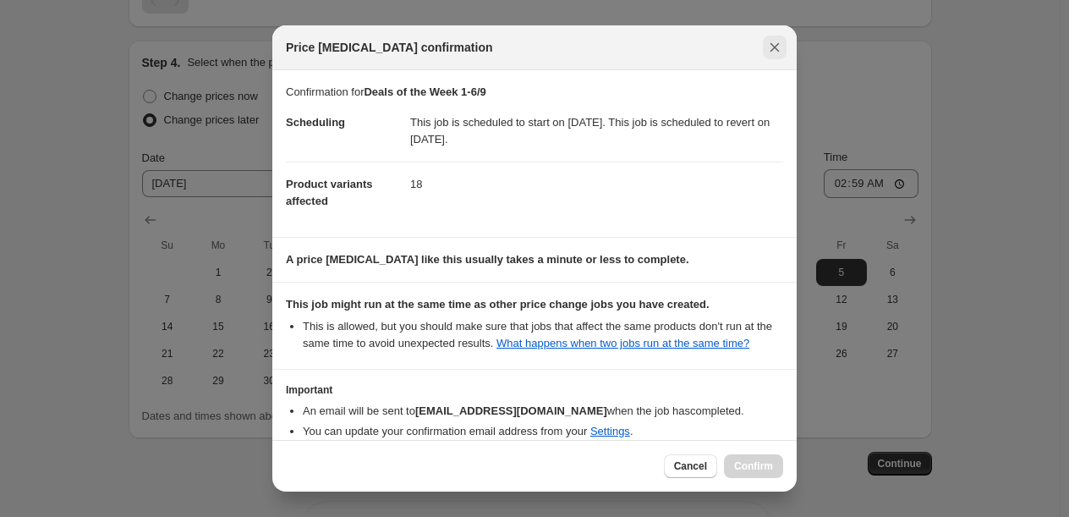
click at [773, 49] on icon "Close" at bounding box center [774, 47] width 9 height 9
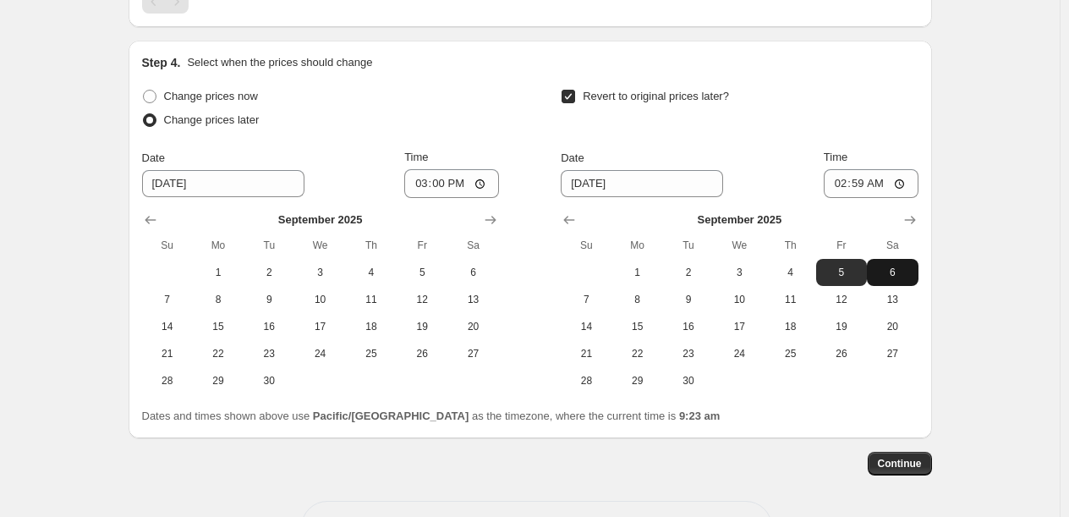
click at [890, 279] on span "6" at bounding box center [892, 273] width 37 height 14
type input "[DATE]"
click at [895, 470] on span "Continue" at bounding box center [900, 464] width 44 height 14
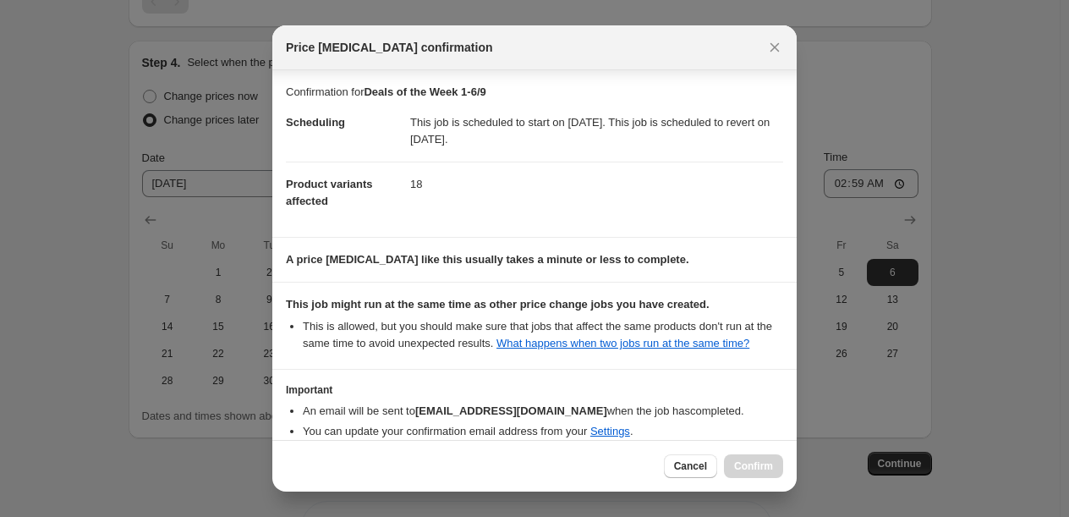
scroll to position [84, 0]
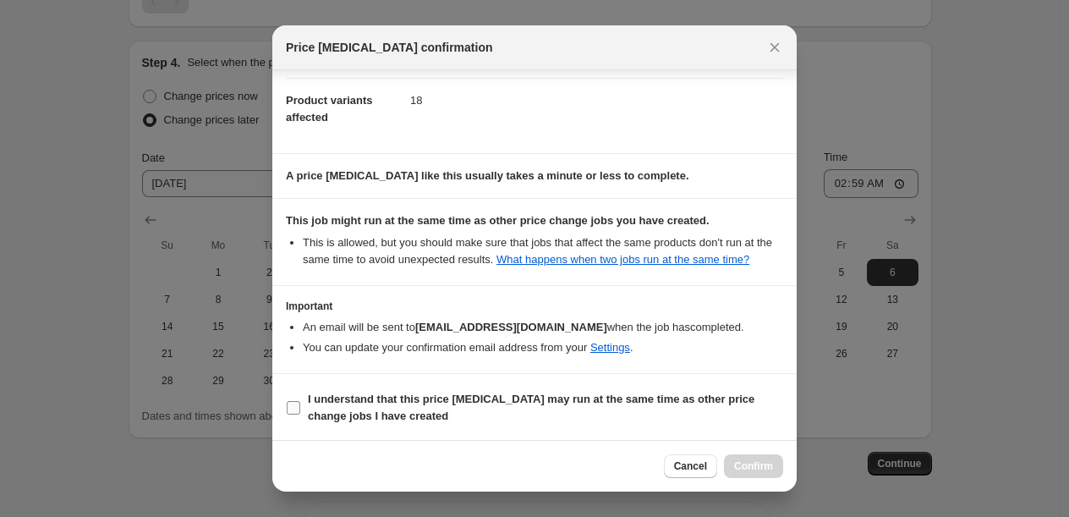
click at [294, 402] on input "I understand that this price [MEDICAL_DATA] may run at the same time as other p…" at bounding box center [294, 408] width 14 height 14
checkbox input "true"
click at [749, 463] on span "Confirm" at bounding box center [753, 466] width 39 height 14
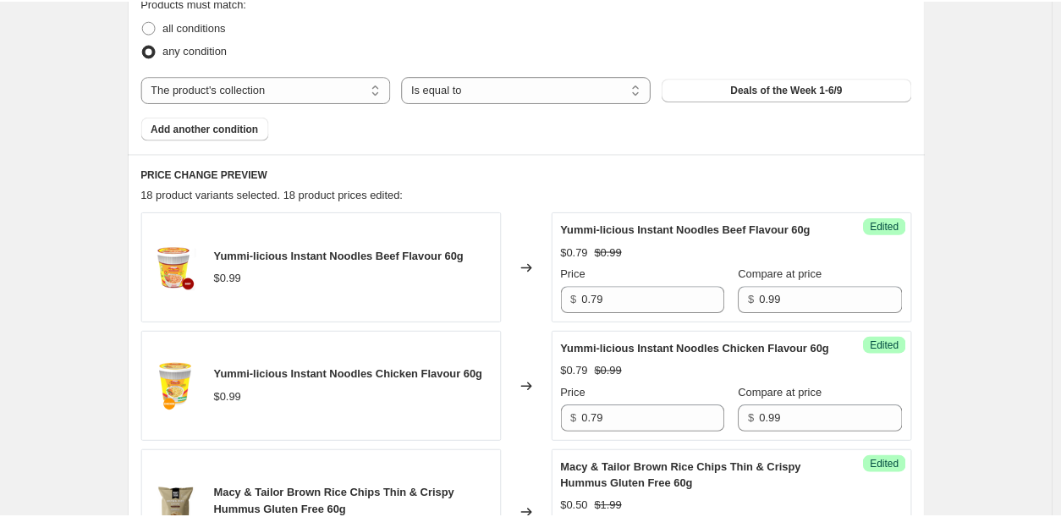
scroll to position [613, 0]
